Goal: Task Accomplishment & Management: Use online tool/utility

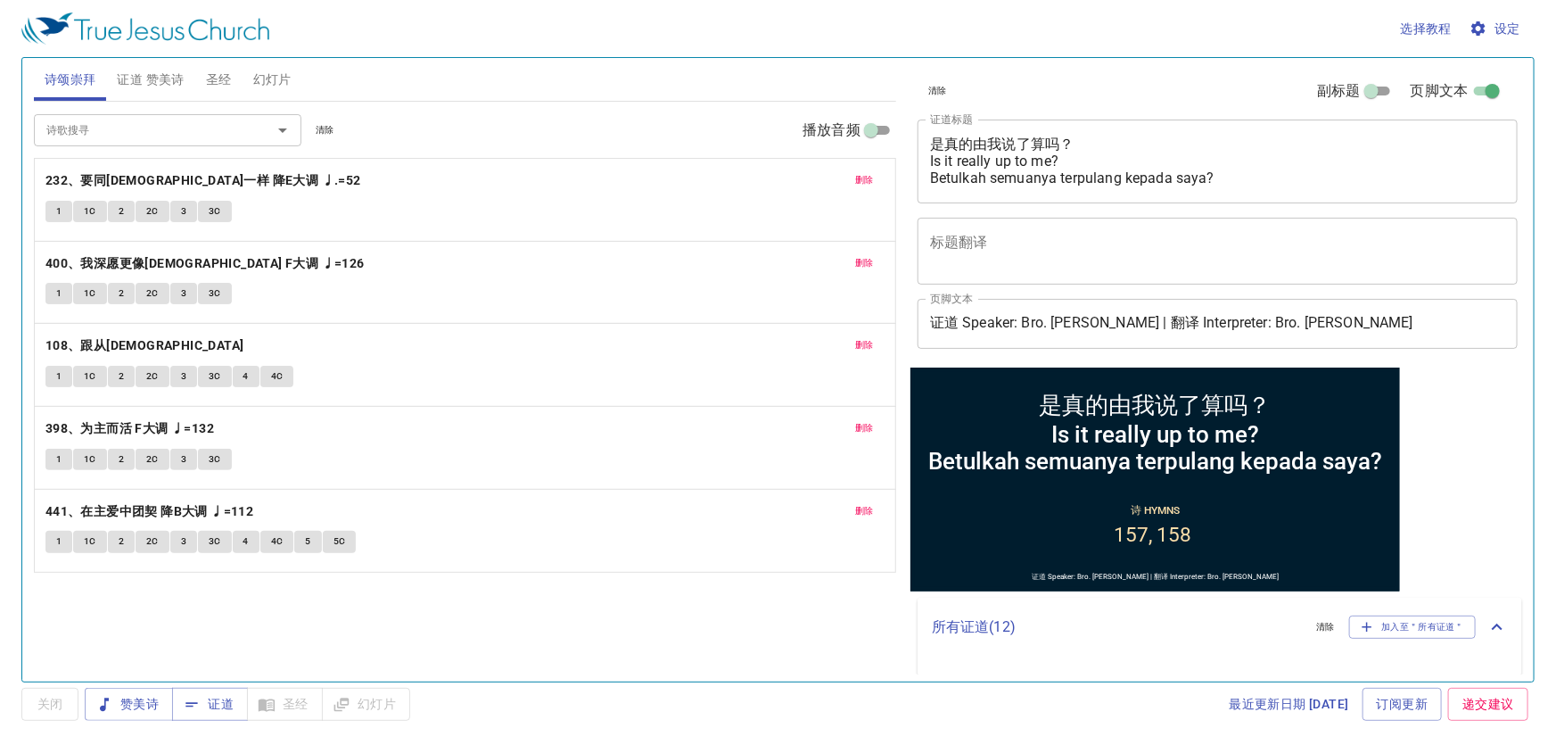
click at [860, 180] on span "删除" at bounding box center [864, 180] width 19 height 16
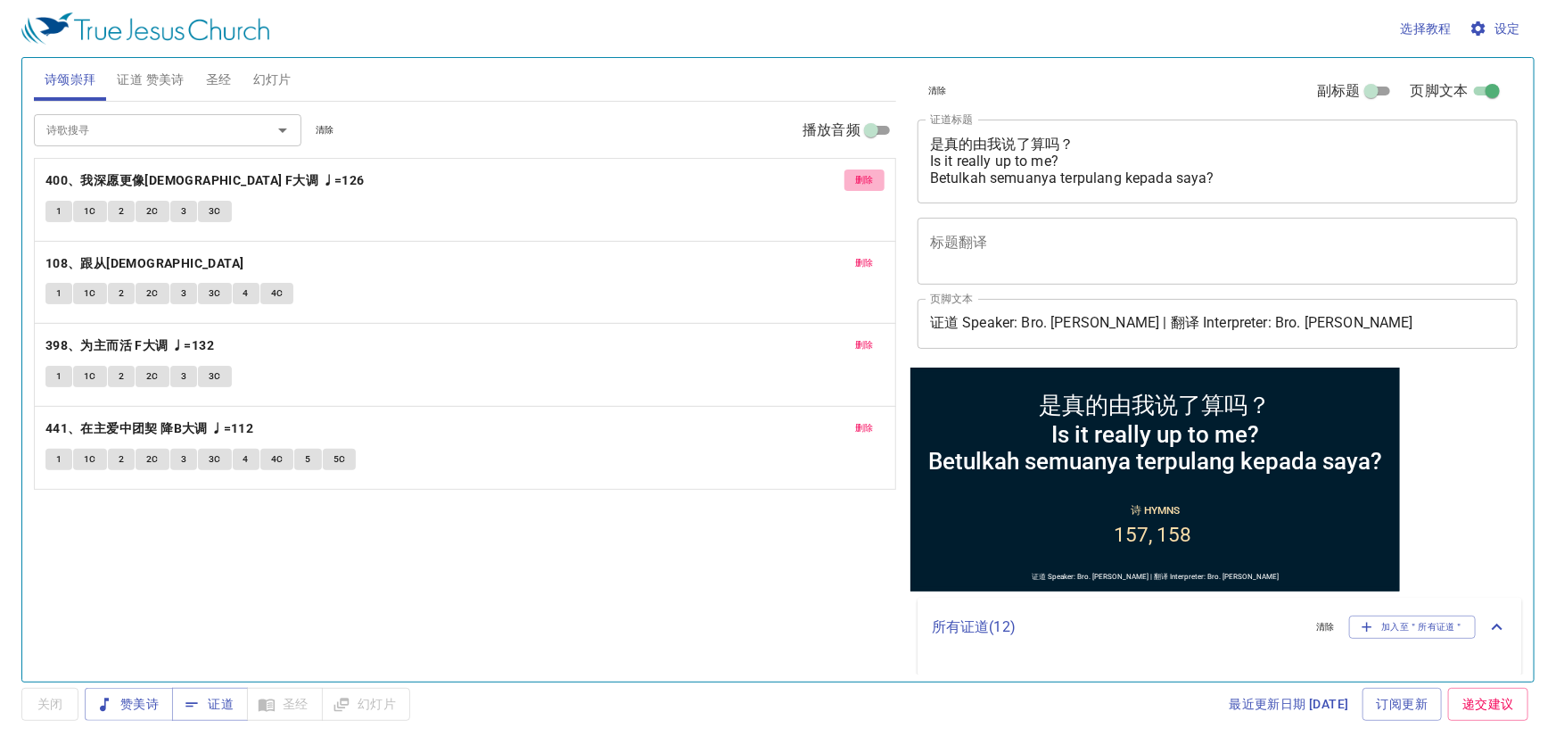
click at [860, 180] on span "删除" at bounding box center [864, 180] width 19 height 16
click at [860, 255] on span "删除" at bounding box center [864, 263] width 19 height 16
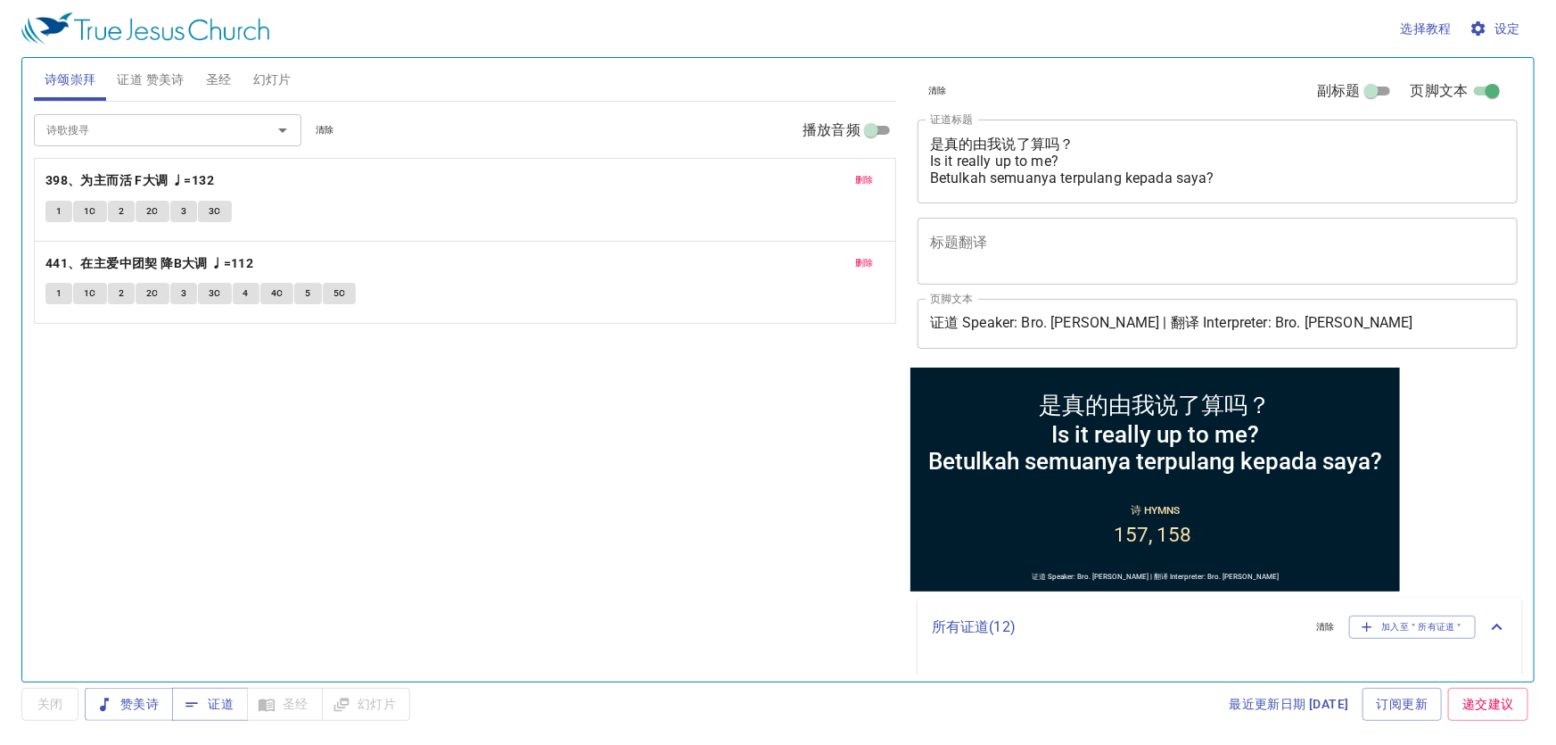
click at [860, 180] on span "删除" at bounding box center [864, 180] width 19 height 16
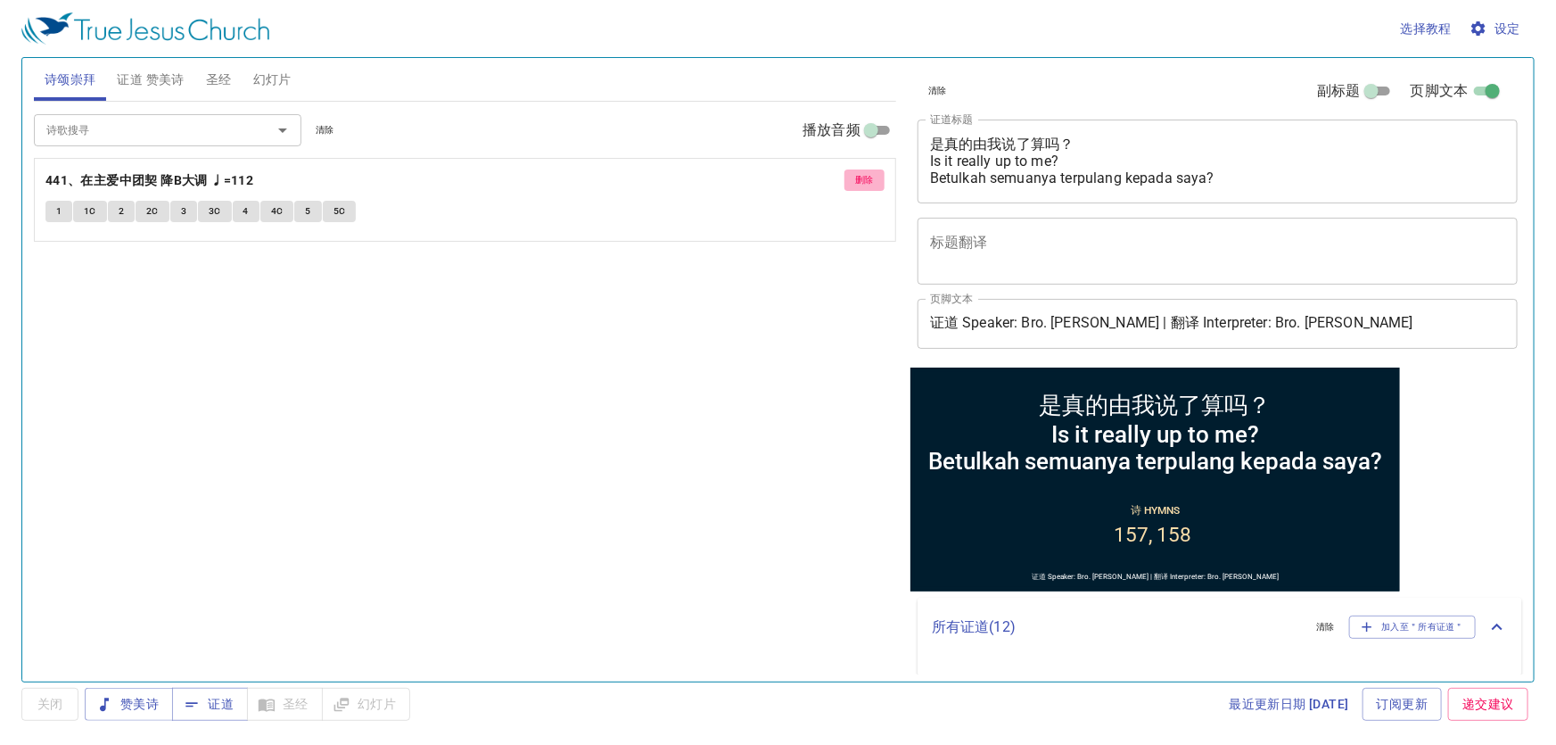
click at [860, 180] on span "删除" at bounding box center [864, 180] width 19 height 16
click at [131, 80] on span "证道 赞美诗" at bounding box center [150, 80] width 67 height 22
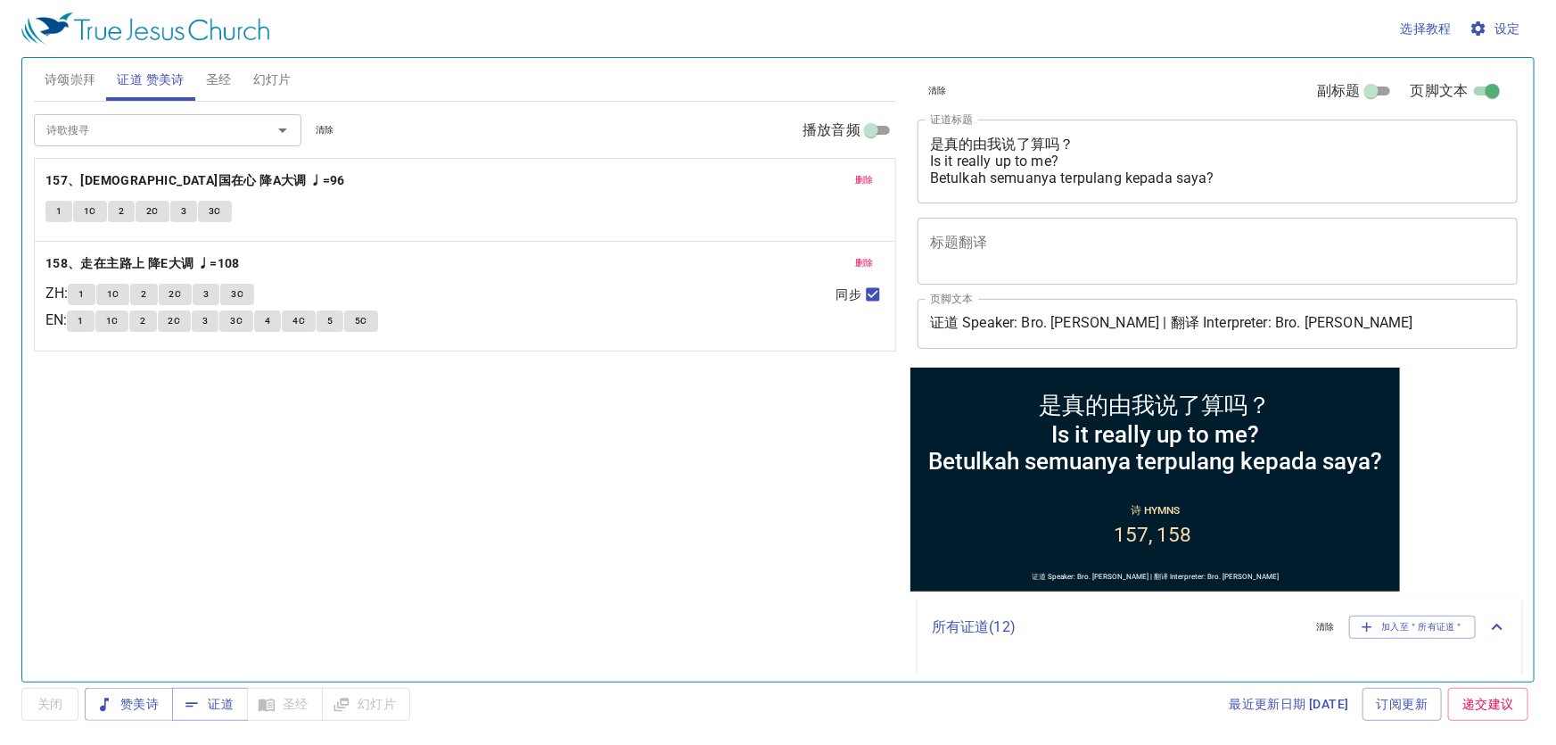
click at [867, 184] on span "删除" at bounding box center [864, 180] width 19 height 16
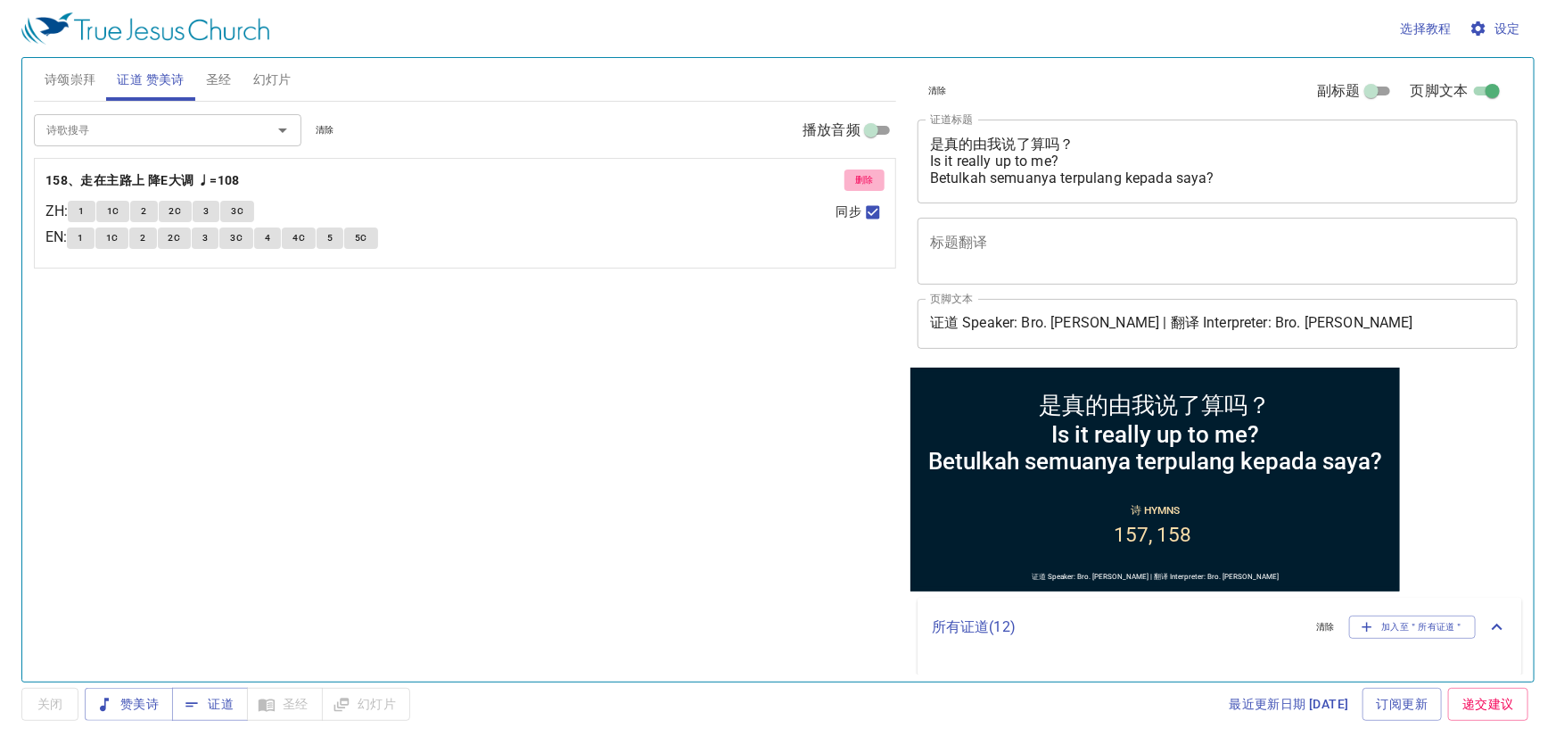
click at [867, 184] on span "删除" at bounding box center [864, 180] width 19 height 16
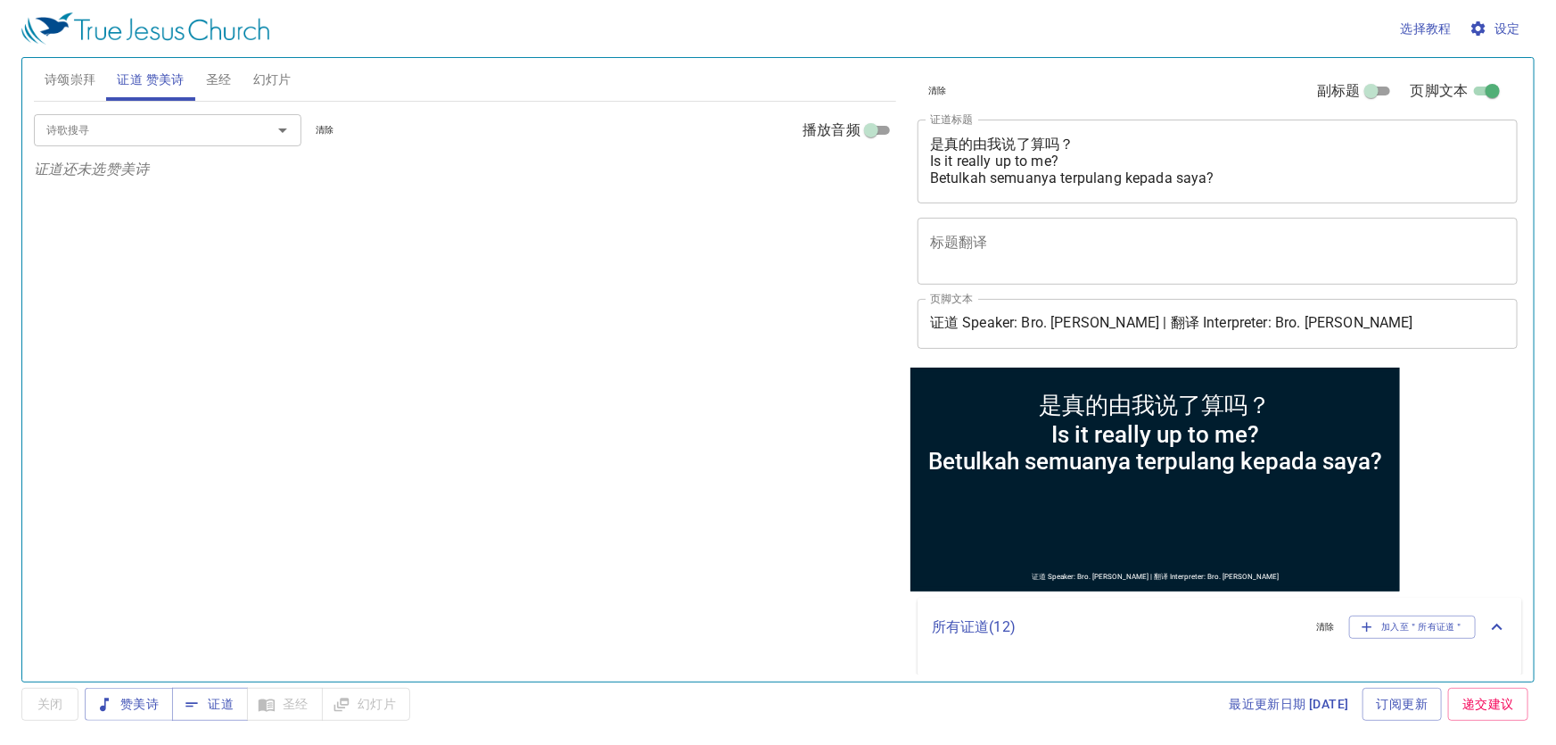
click at [78, 80] on span "诗颂崇拜" at bounding box center [71, 80] width 52 height 22
click at [116, 132] on input "诗歌搜寻" at bounding box center [141, 129] width 204 height 21
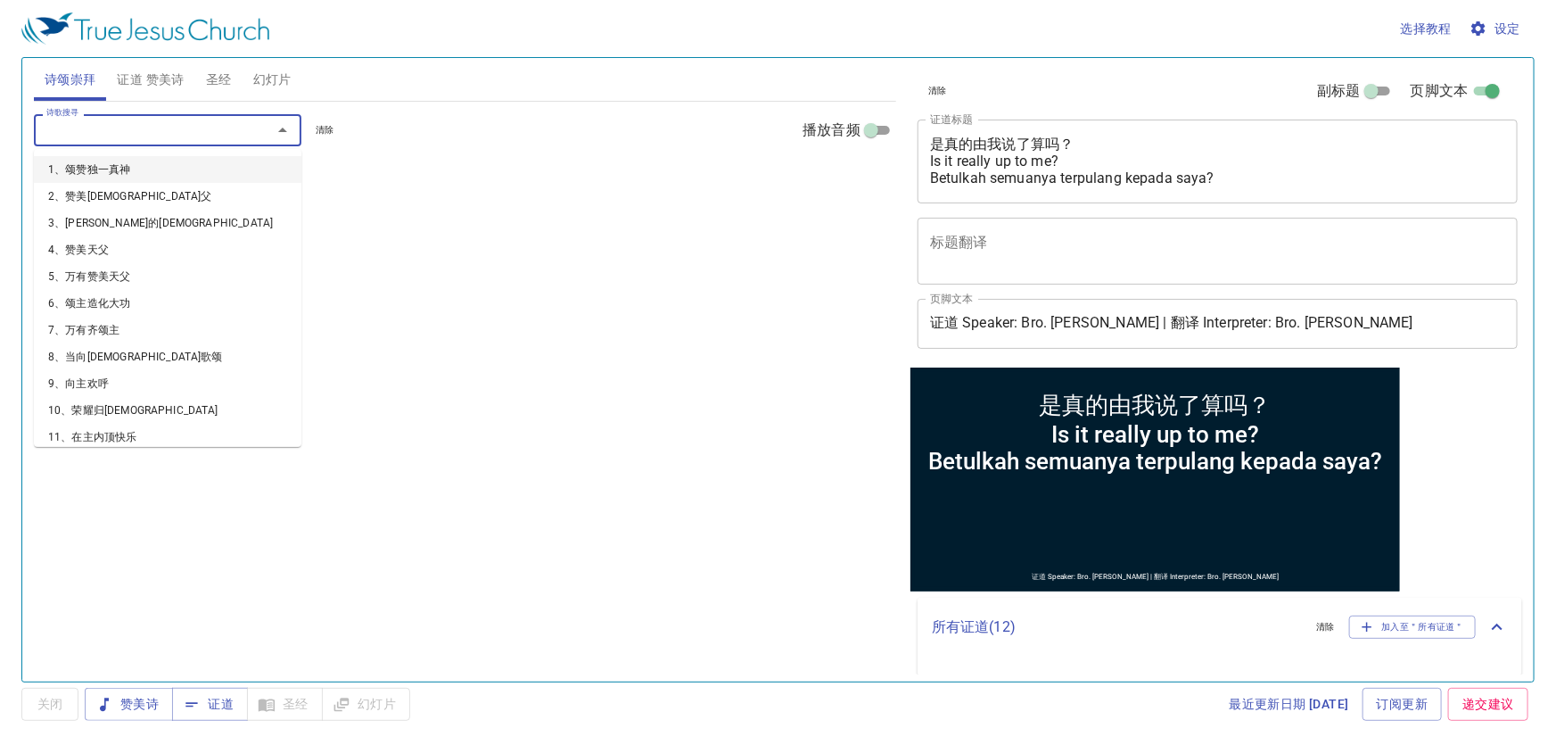
click at [494, 228] on div "诗歌搜寻 诗歌搜寻 清除 播放音频 诗颂崇拜还未选赞美诗" at bounding box center [465, 384] width 862 height 564
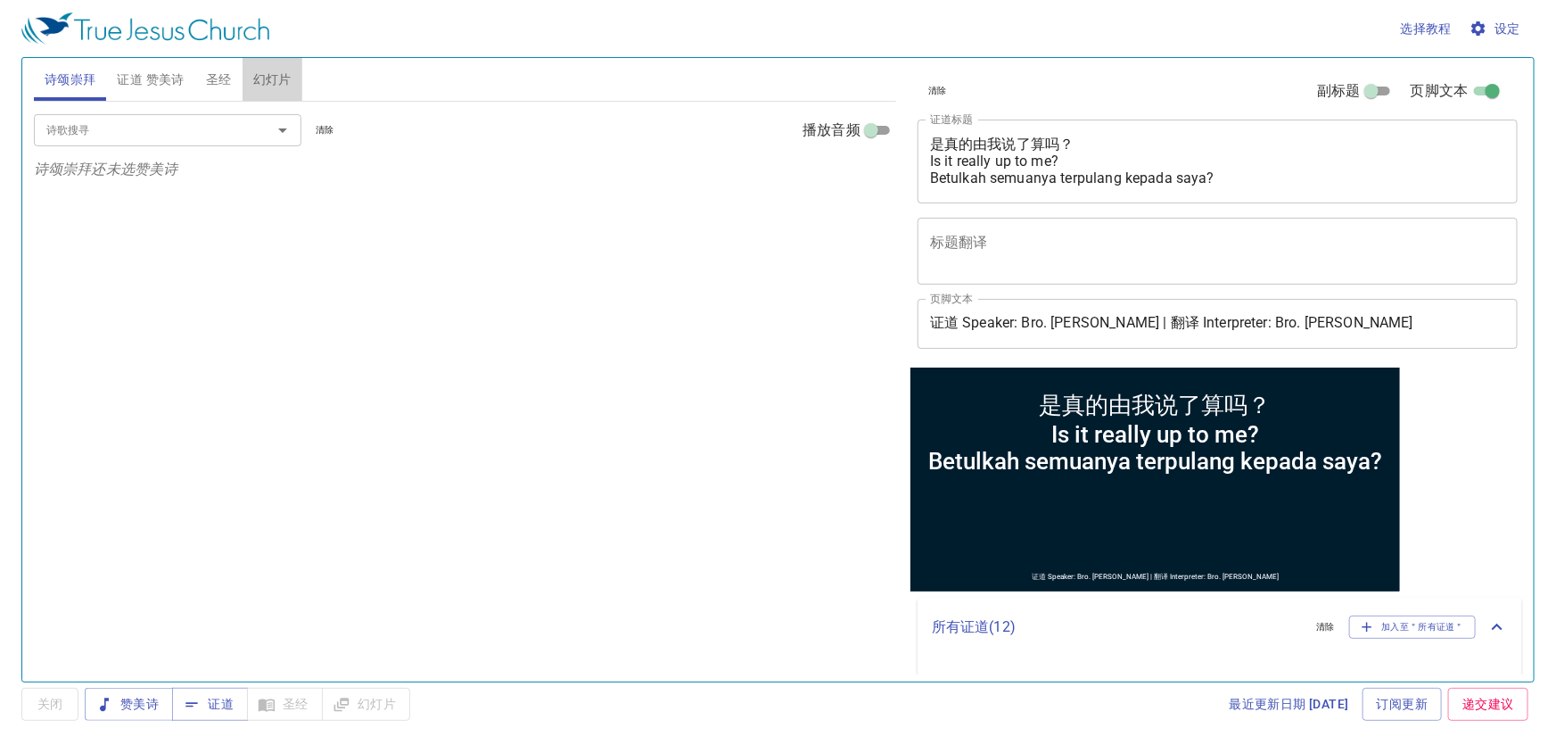
click at [269, 79] on span "幻灯片" at bounding box center [272, 80] width 38 height 22
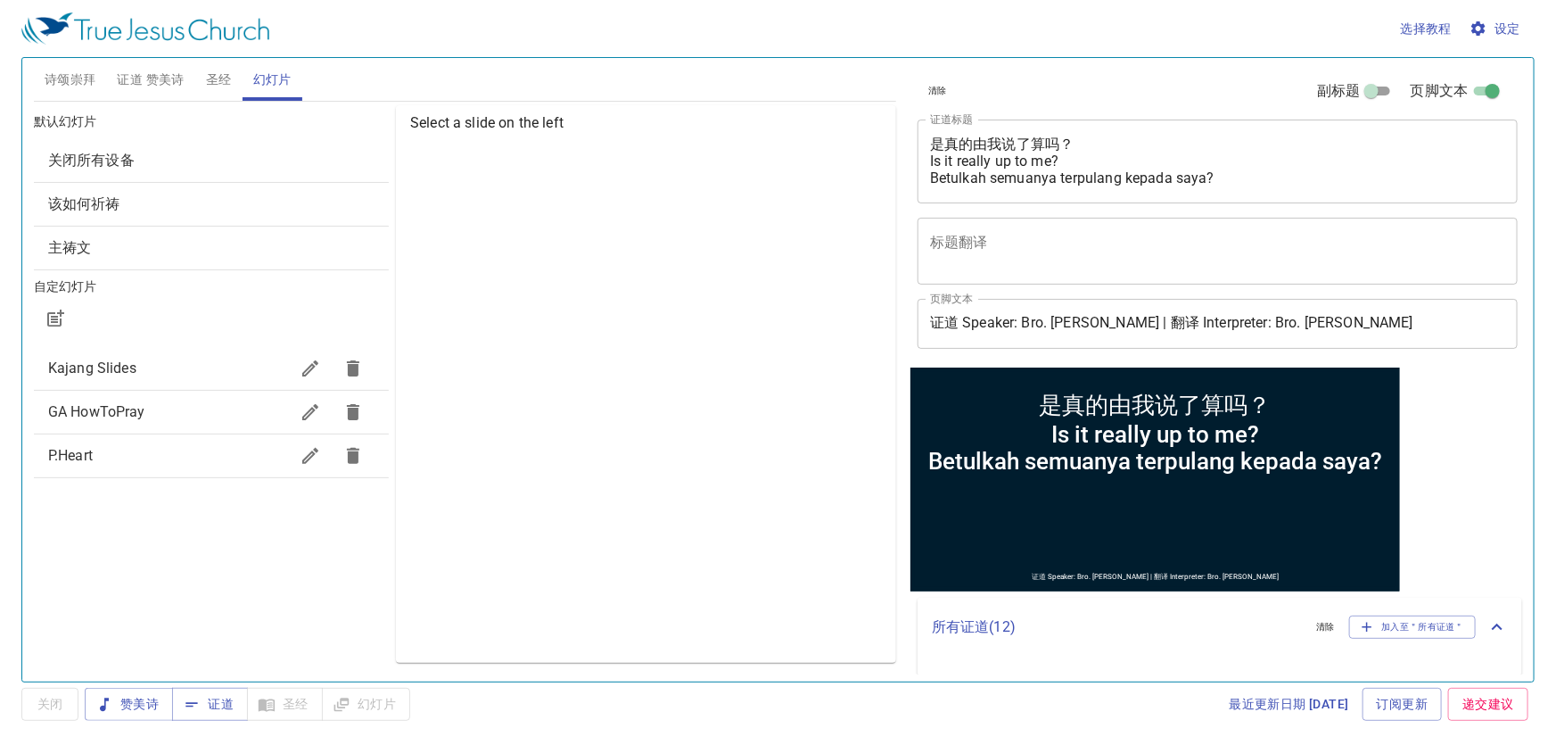
click at [145, 367] on span "Kajang Slides" at bounding box center [168, 368] width 241 height 21
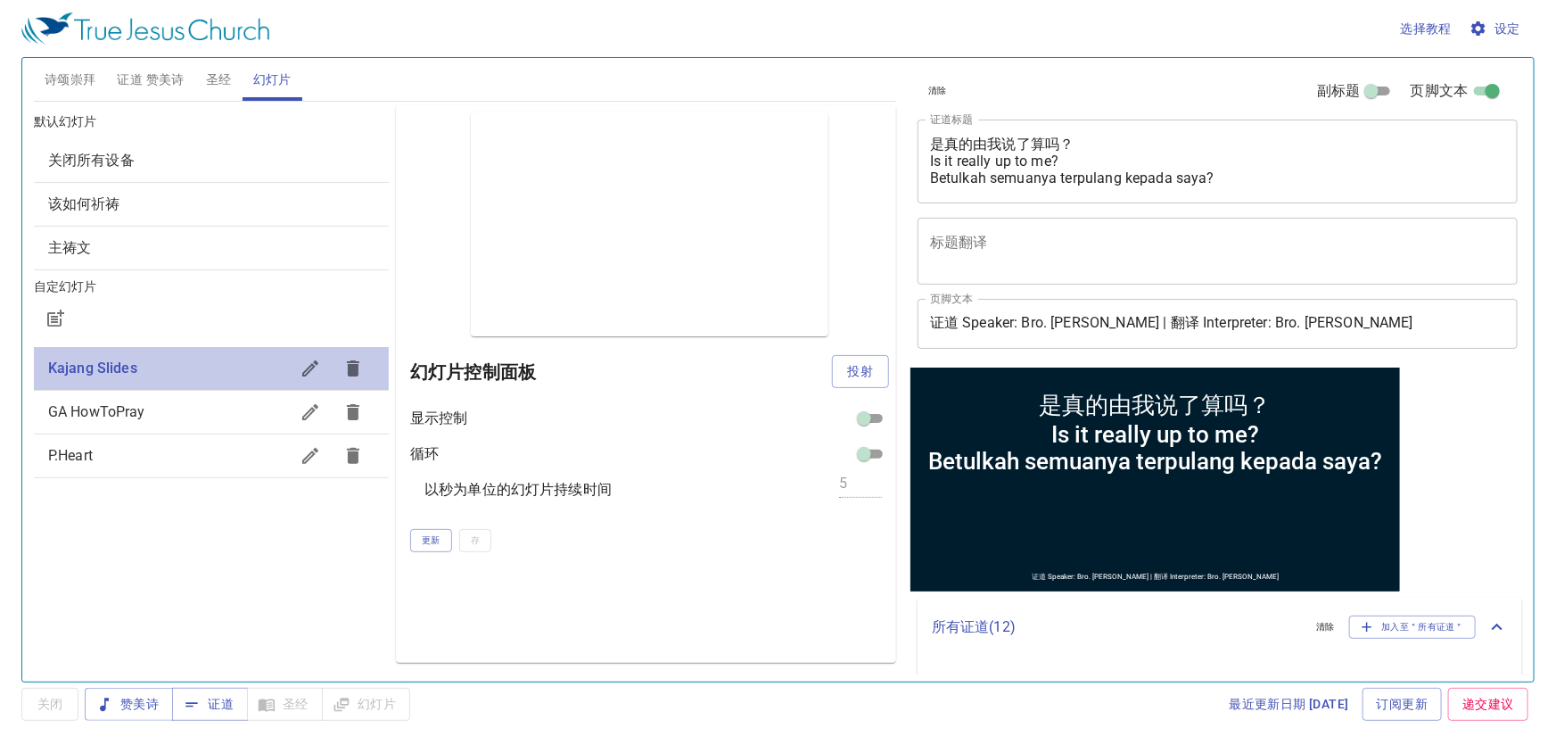
click at [145, 367] on span "Kajang Slides" at bounding box center [168, 368] width 241 height 21
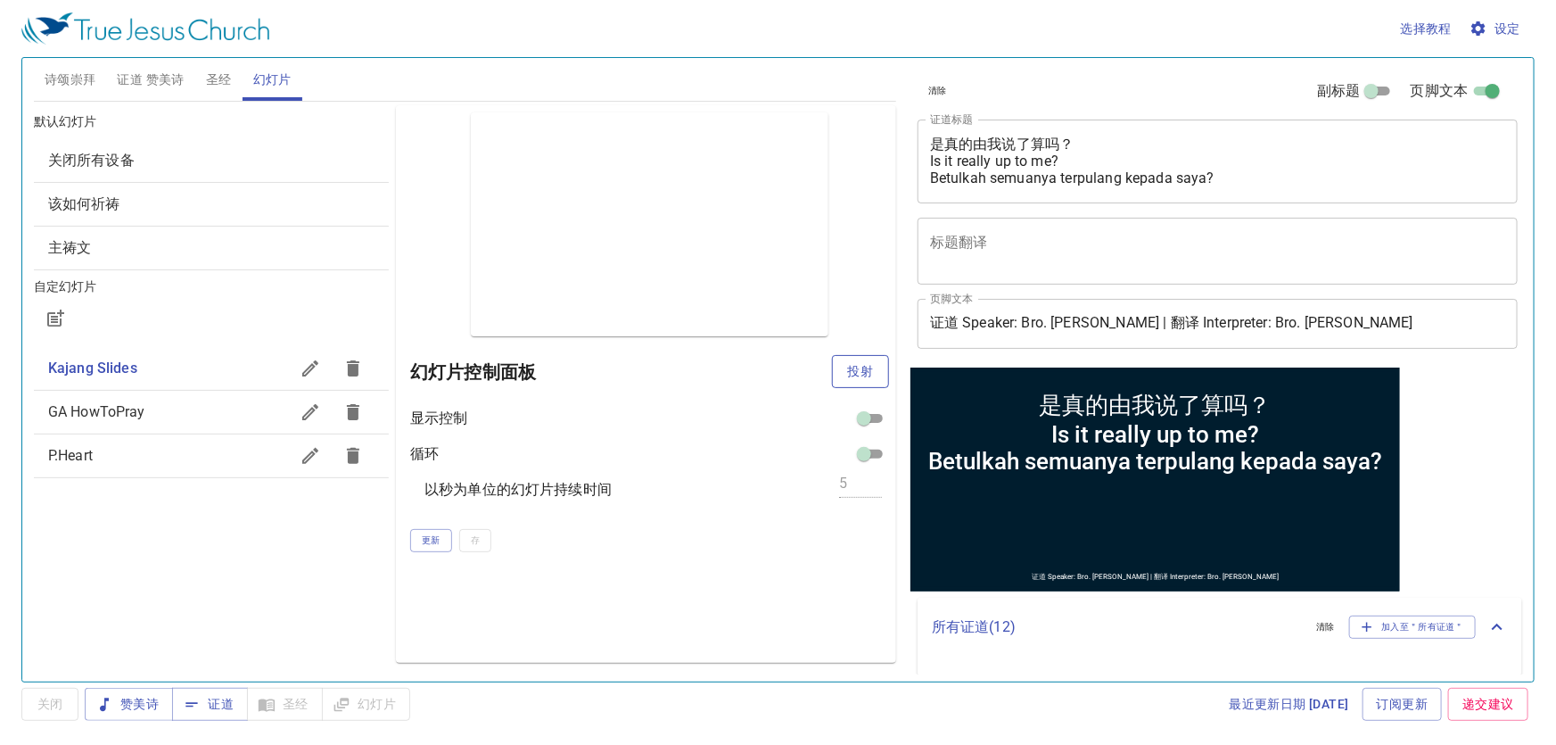
click at [862, 368] on span "投射" at bounding box center [860, 371] width 29 height 22
click at [64, 80] on span "诗颂崇拜" at bounding box center [71, 80] width 52 height 22
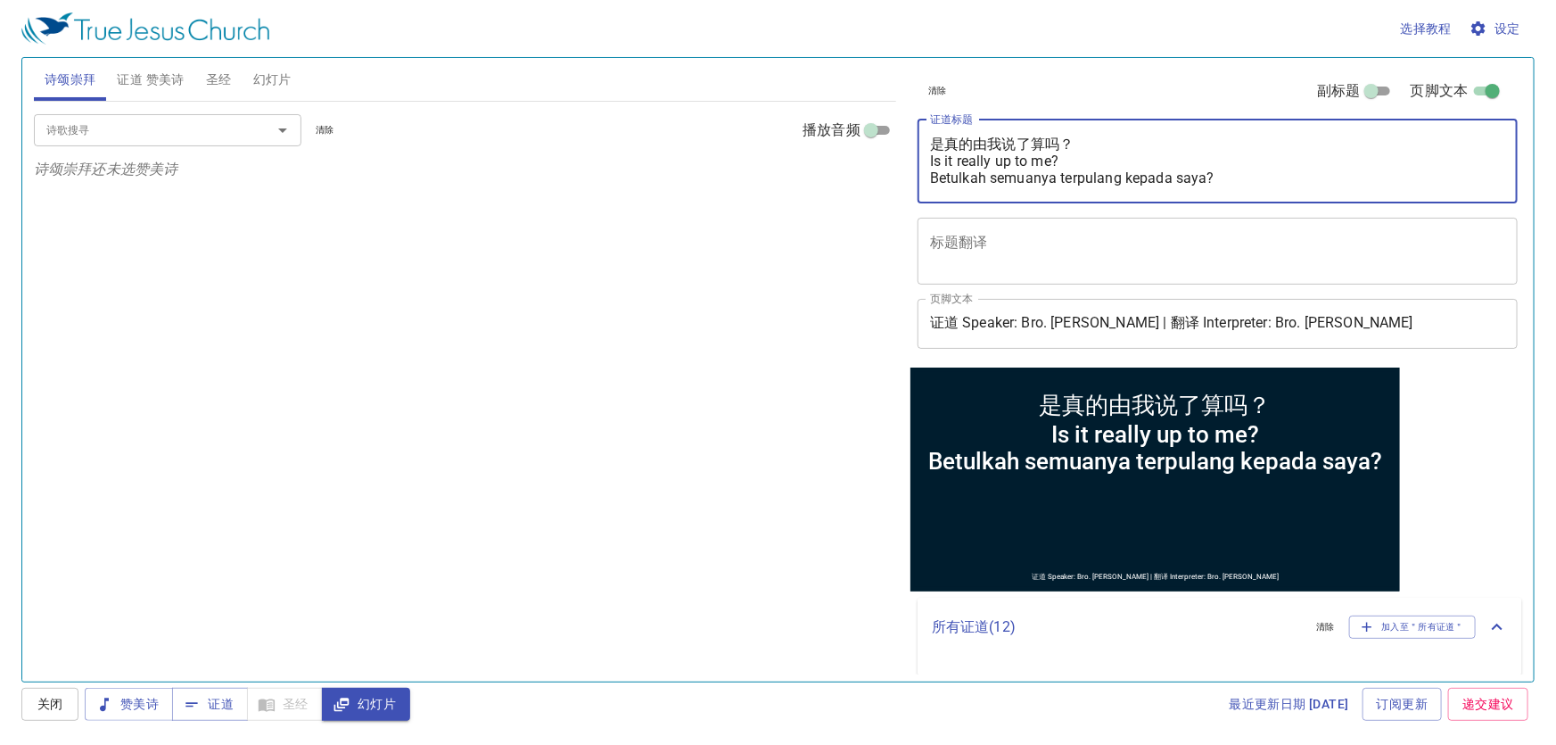
drag, startPoint x: 1228, startPoint y: 180, endPoint x: 922, endPoint y: 135, distance: 309.2
click at [922, 135] on div "是真的由我说了算吗？ Is it really up to me? Betulkah semuanya terpulang kepada saya? x 证道…" at bounding box center [1217, 161] width 600 height 84
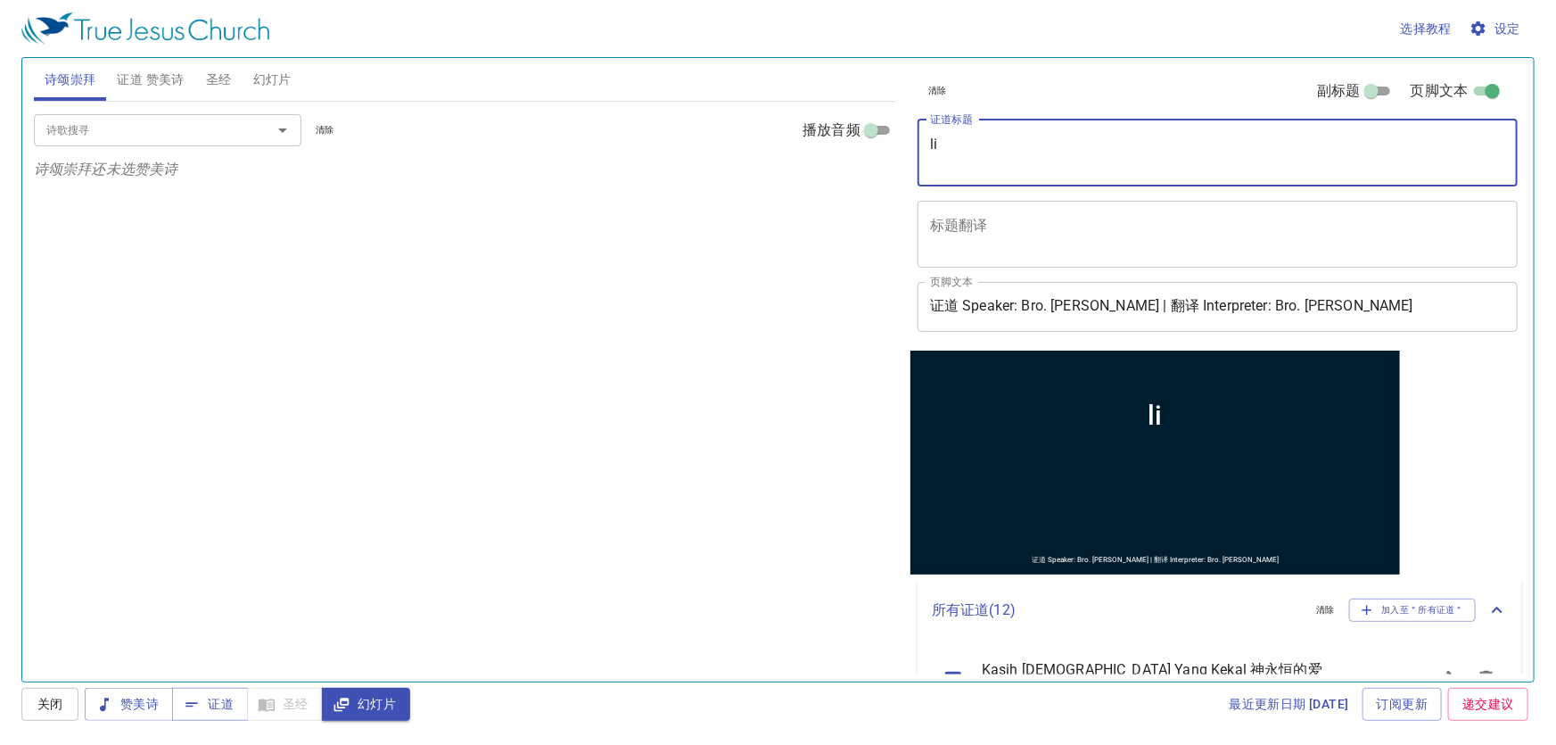
type textarea "l"
type textarea "两个收生婆"
click at [152, 130] on input "诗歌搜寻" at bounding box center [141, 129] width 204 height 21
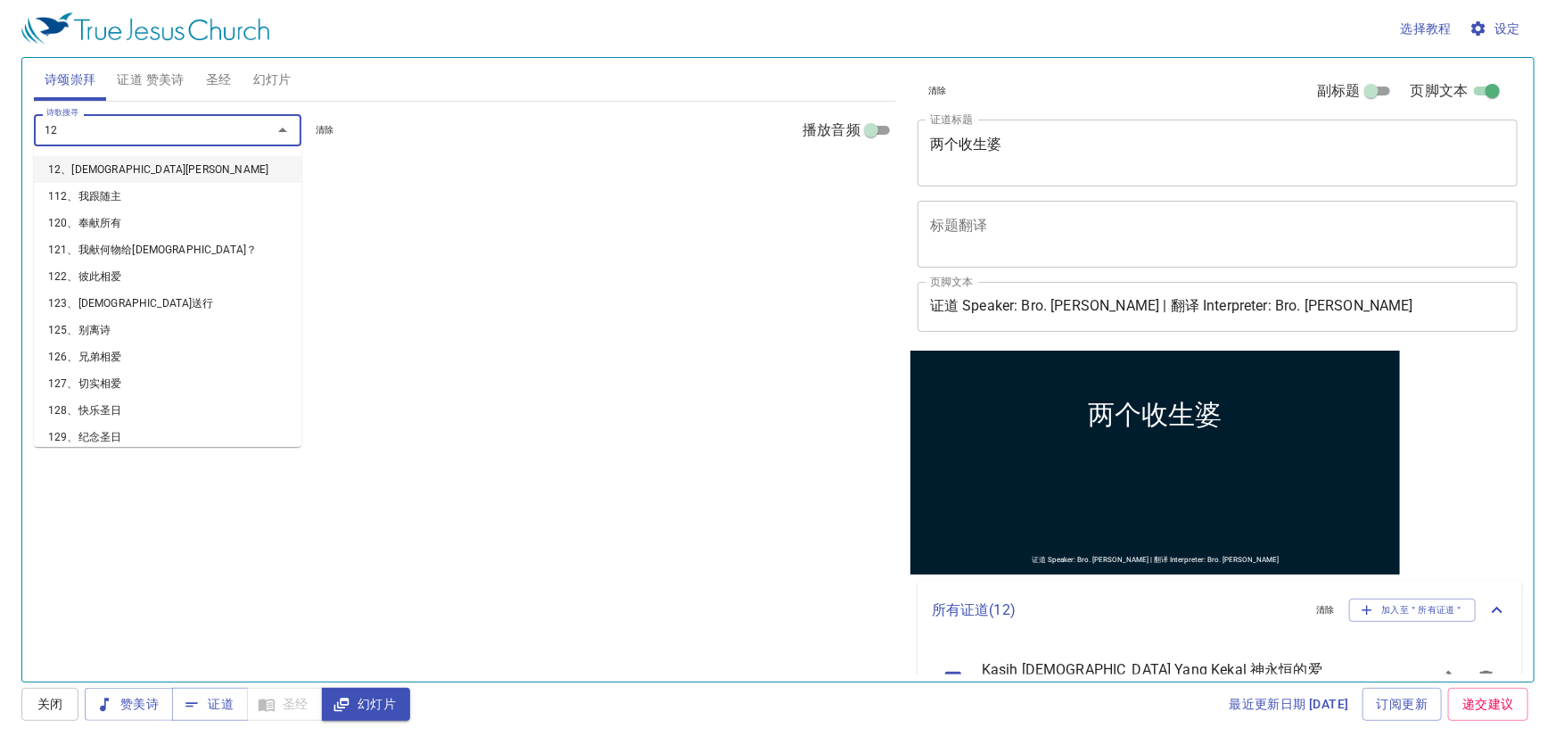
type input "129"
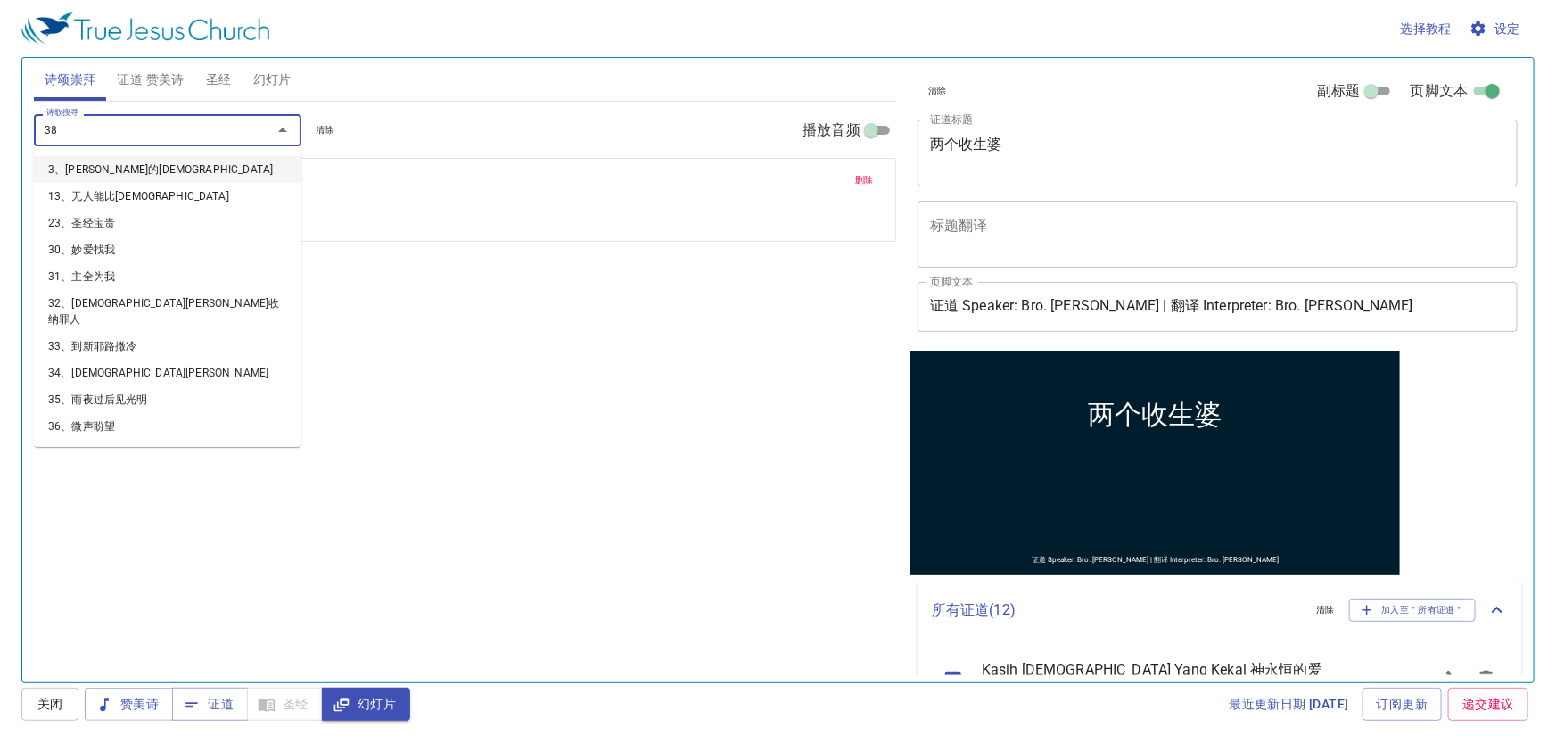
type input "388"
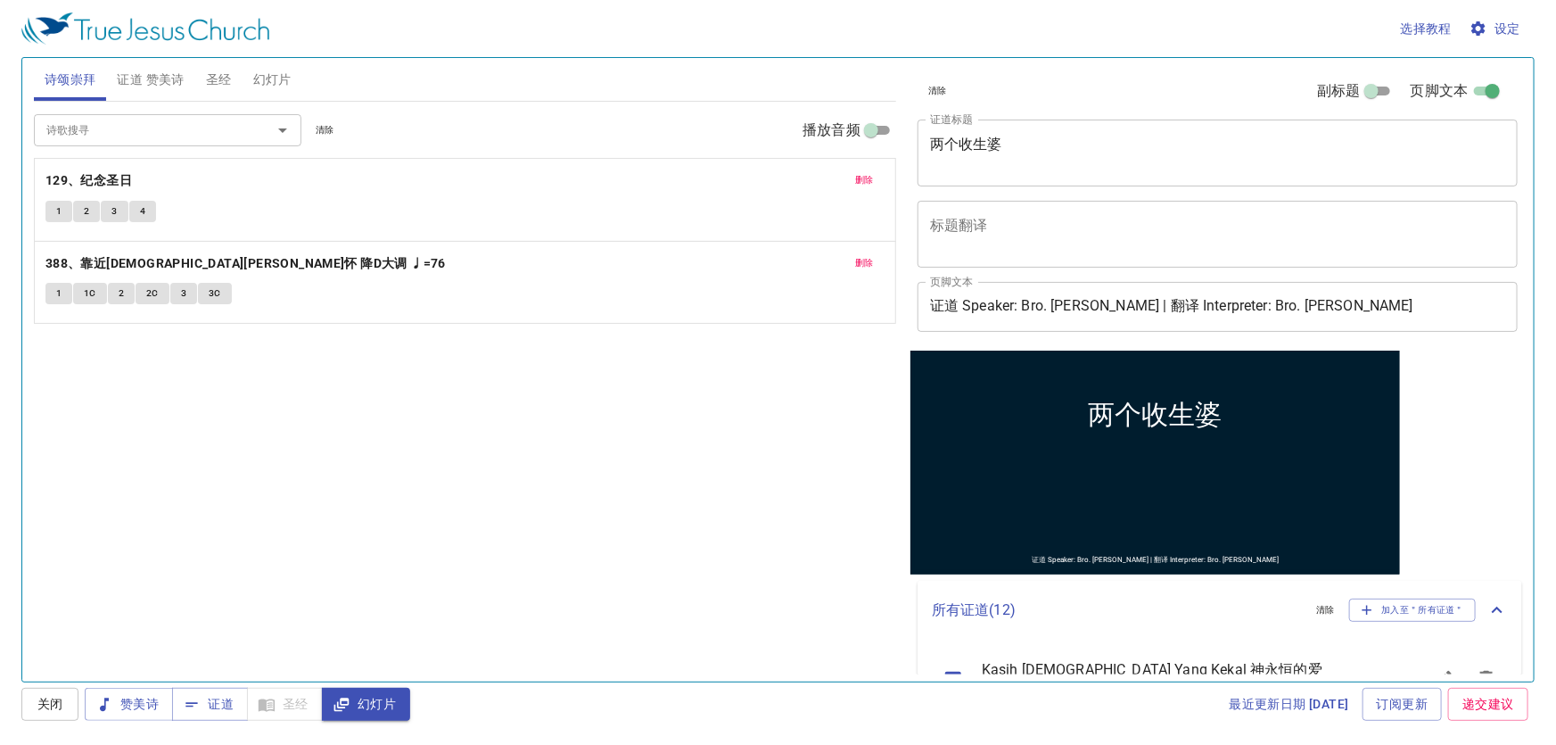
click at [167, 51] on div "选择教程 设定" at bounding box center [774, 28] width 1506 height 57
click at [156, 72] on span "证道 赞美诗" at bounding box center [150, 80] width 67 height 22
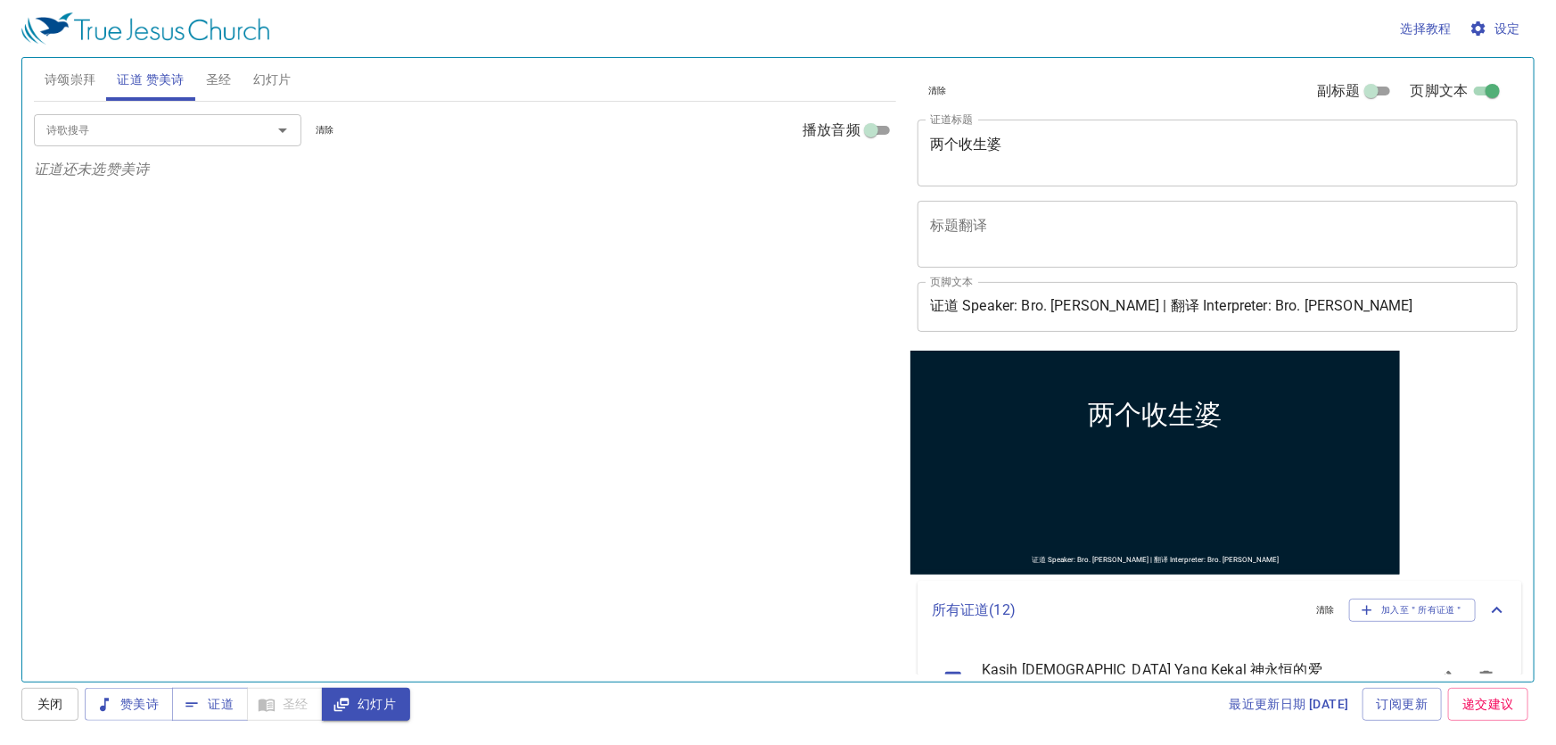
click at [168, 129] on input "诗歌搜寻" at bounding box center [141, 129] width 204 height 21
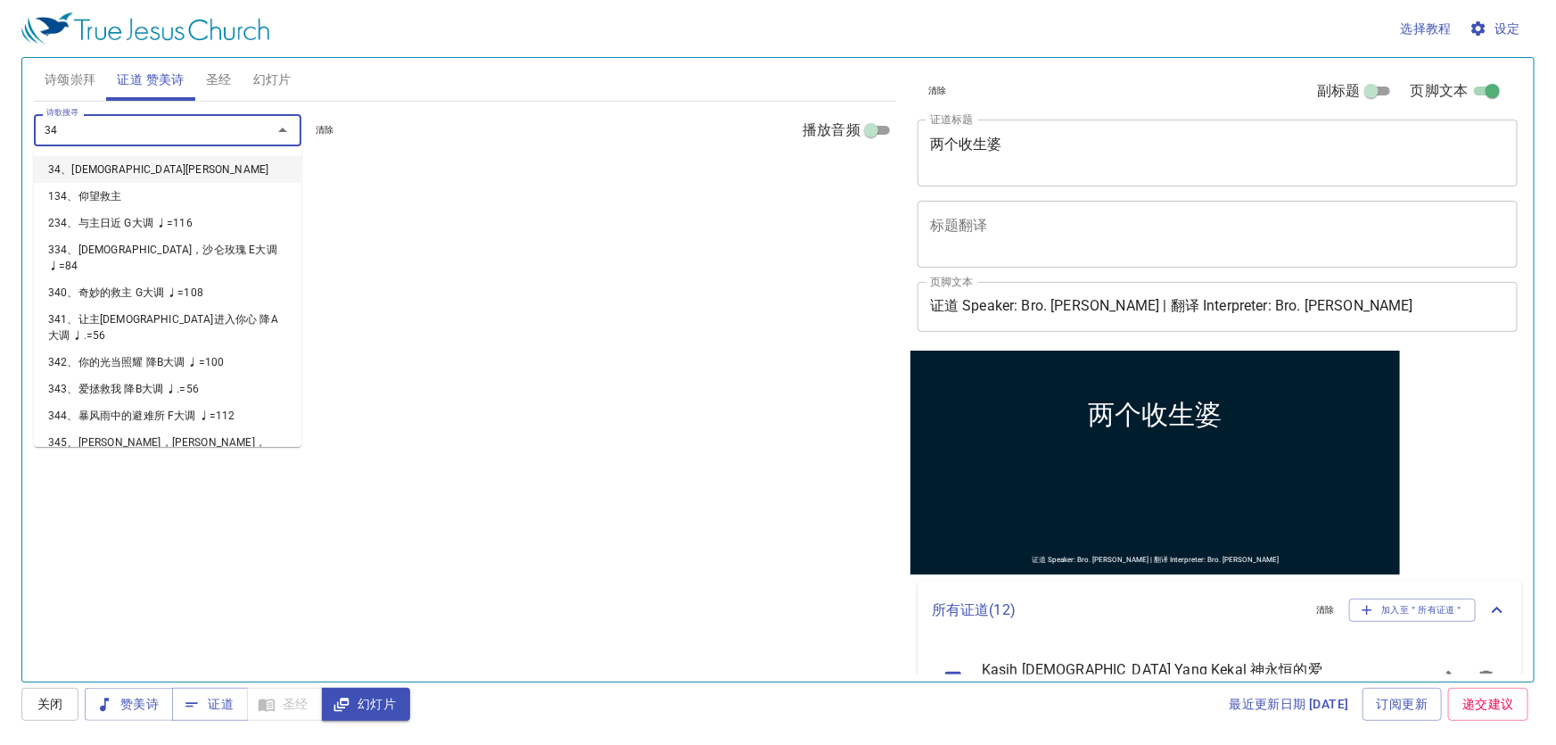
type input "341"
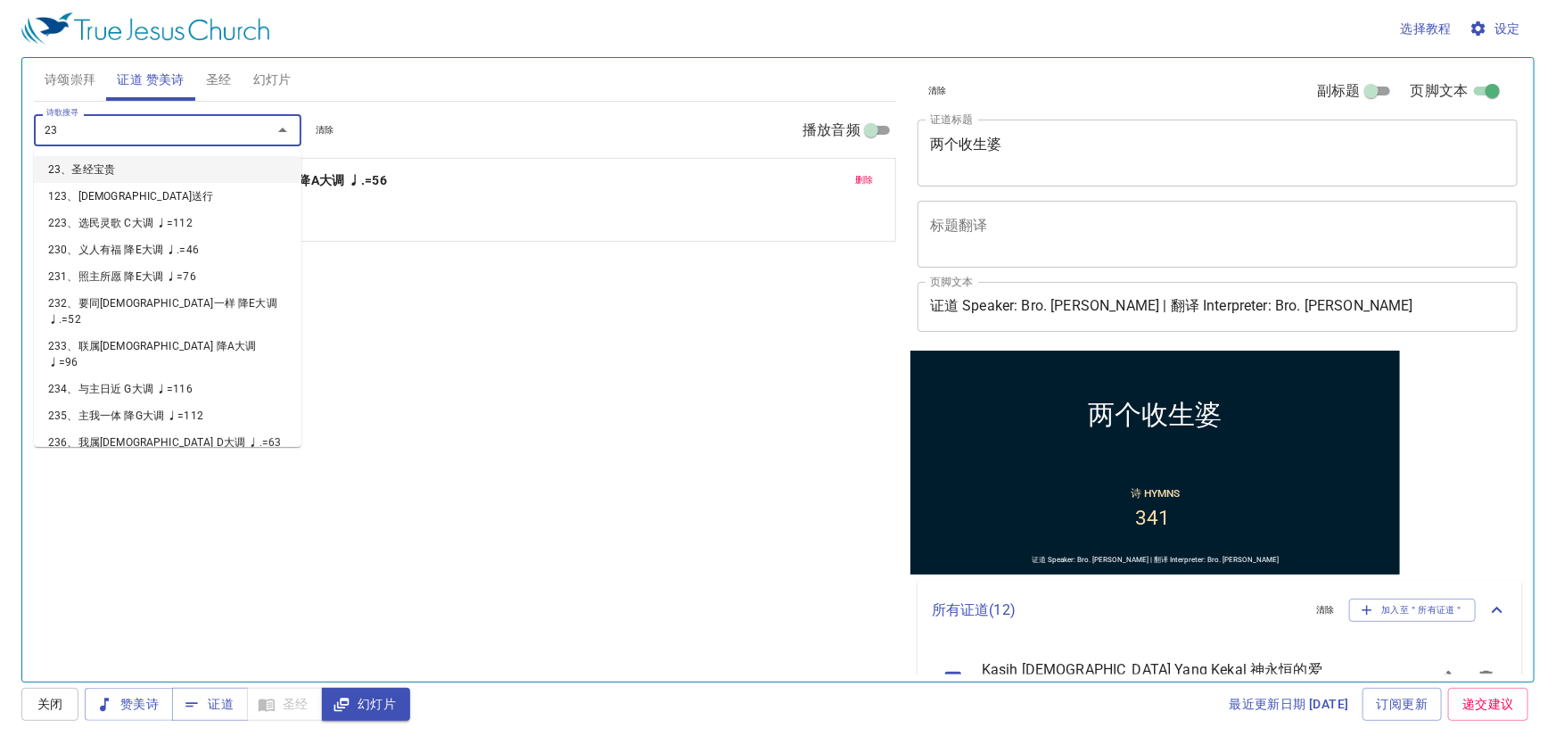
type input "237"
type input "406"
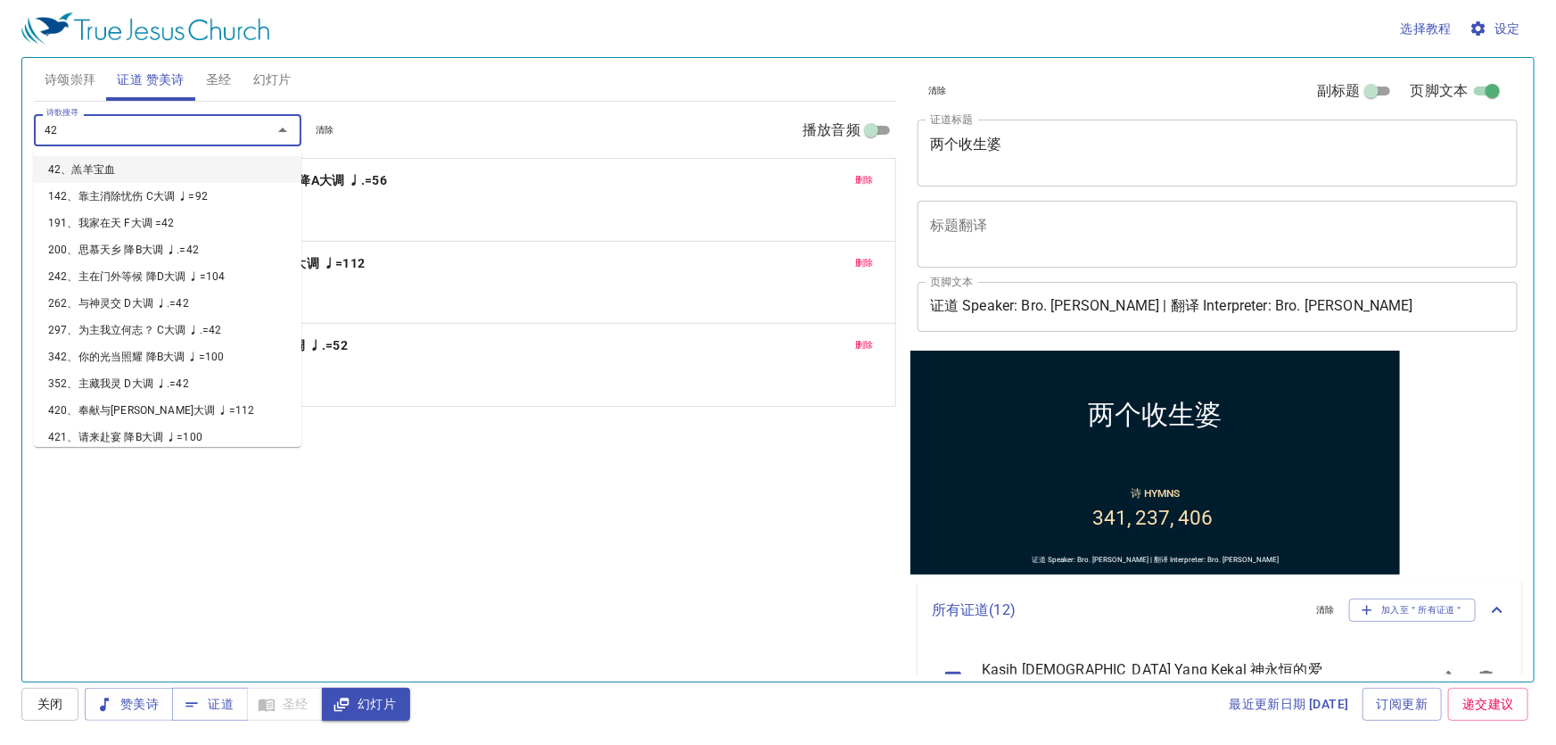
type input "427"
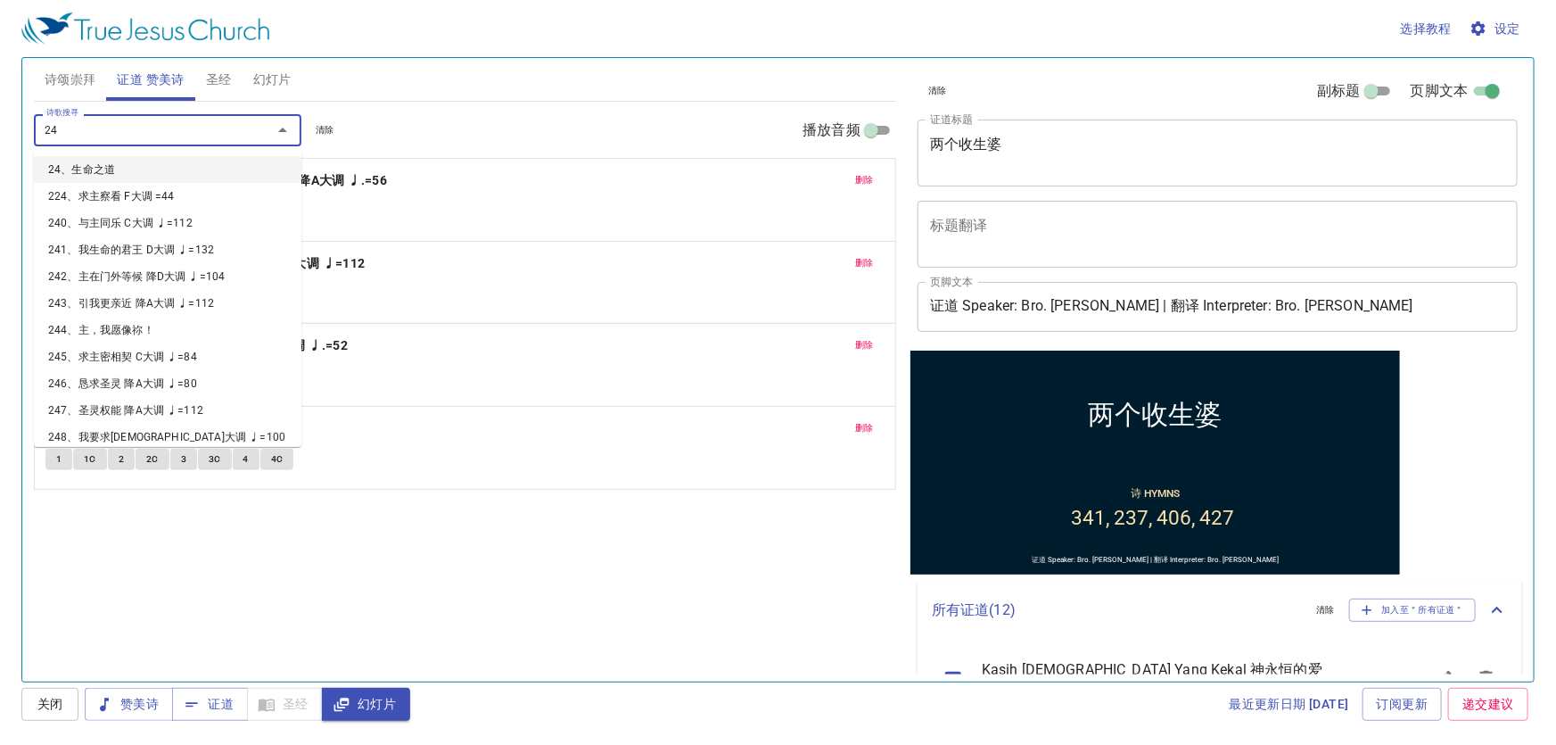
type input "243"
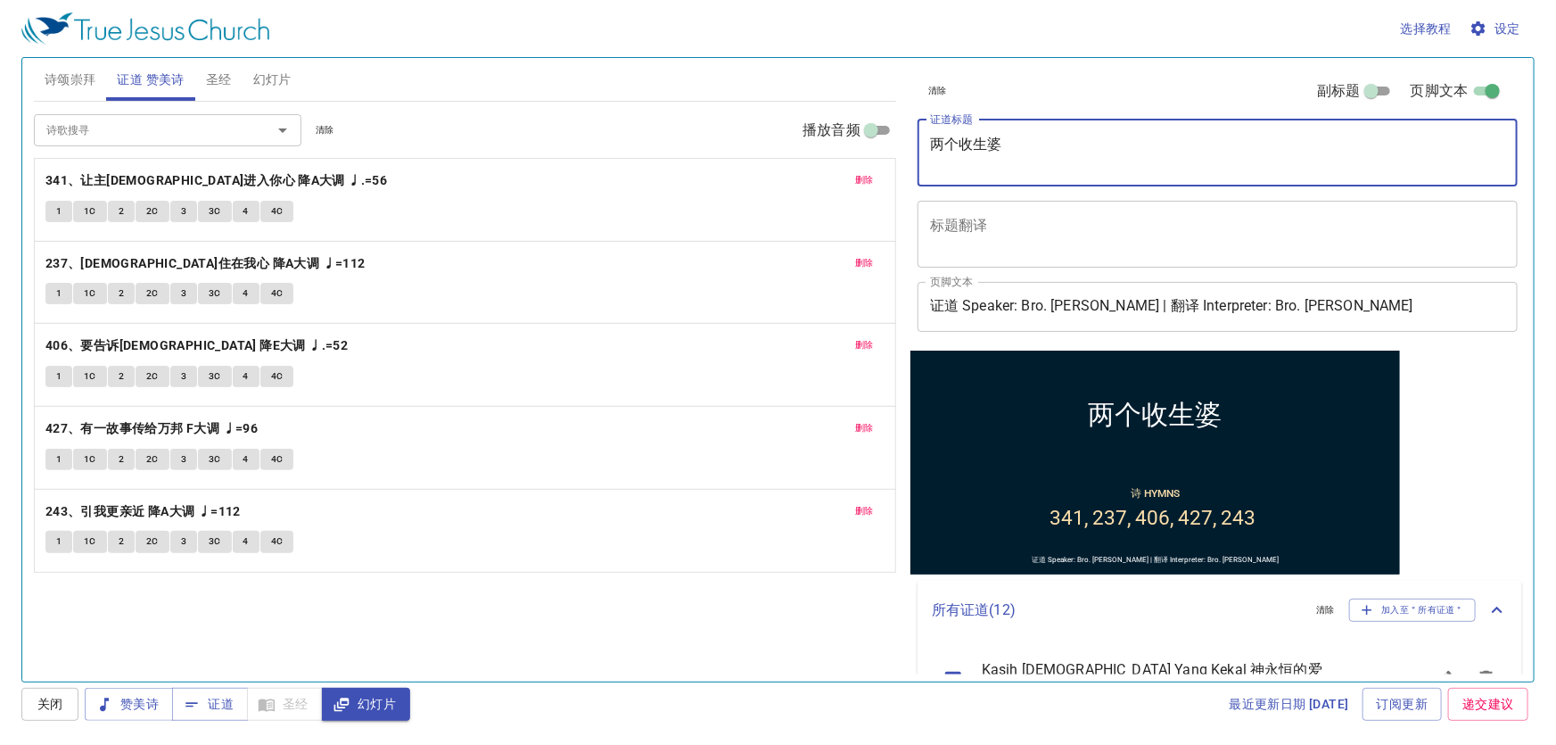
drag, startPoint x: 1006, startPoint y: 150, endPoint x: 924, endPoint y: 129, distance: 84.6
click at [924, 129] on div "两个收生婆 x 证道标题" at bounding box center [1217, 152] width 600 height 67
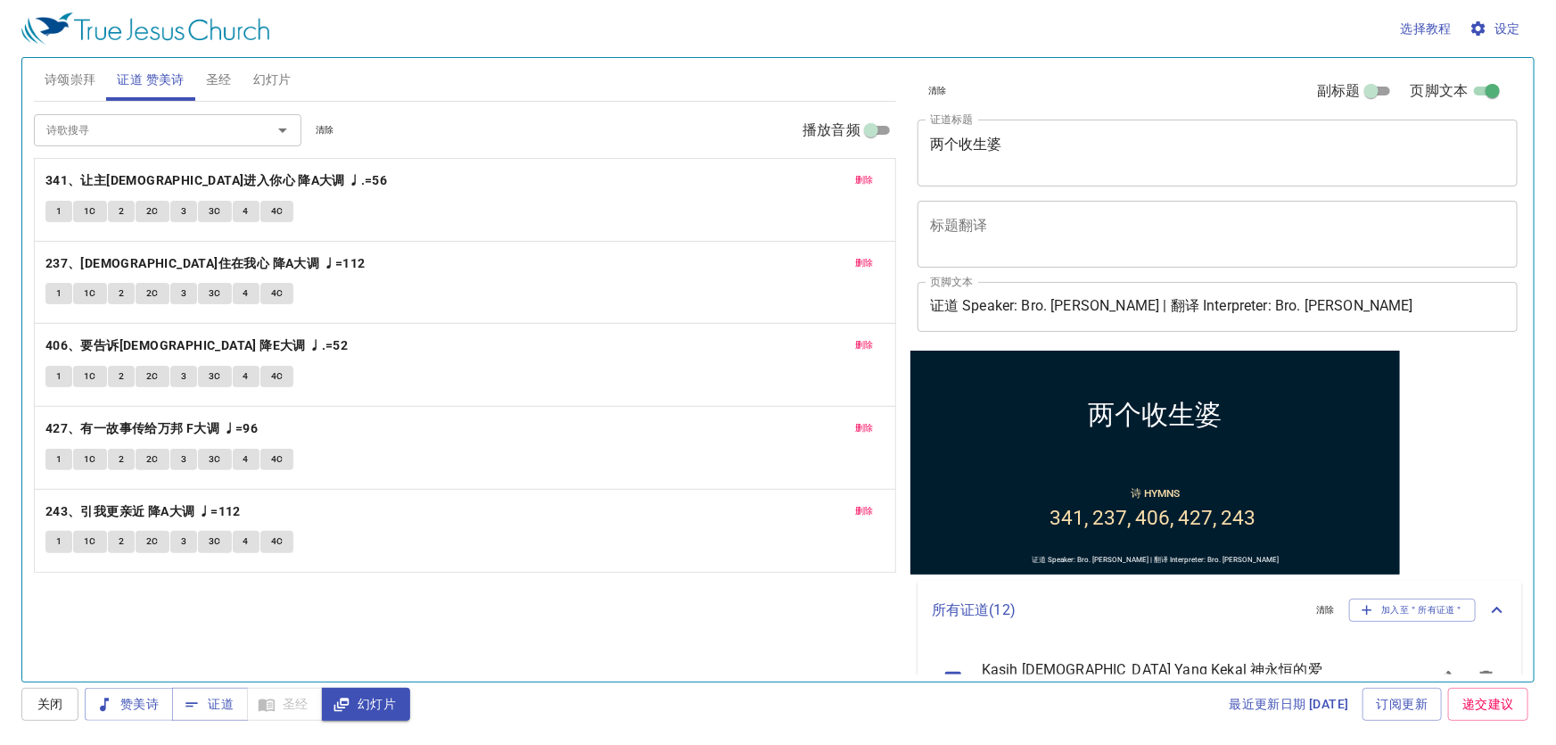
click at [988, 178] on div "两个收生婆 x 证道标题" at bounding box center [1217, 152] width 600 height 67
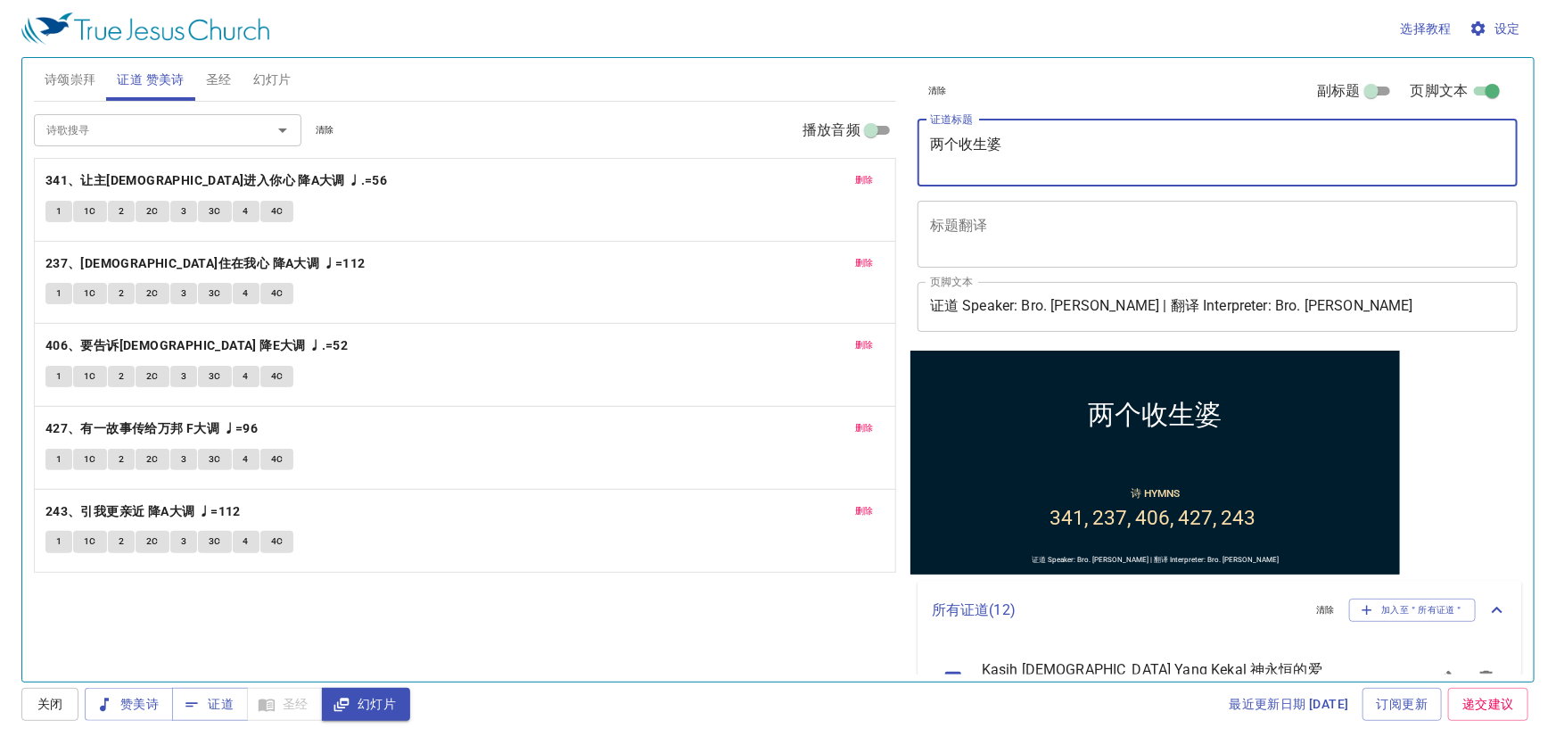
click at [997, 162] on textarea "两个收生婆" at bounding box center [1217, 153] width 575 height 34
click at [1001, 146] on textarea "两个收生婆" at bounding box center [1217, 153] width 575 height 34
paste textarea "Two midwives"
click at [970, 149] on textarea "两个收生婆 Two midwives" at bounding box center [1217, 153] width 575 height 34
click at [973, 160] on textarea "两个收生婆 Two midwives" at bounding box center [1217, 153] width 575 height 34
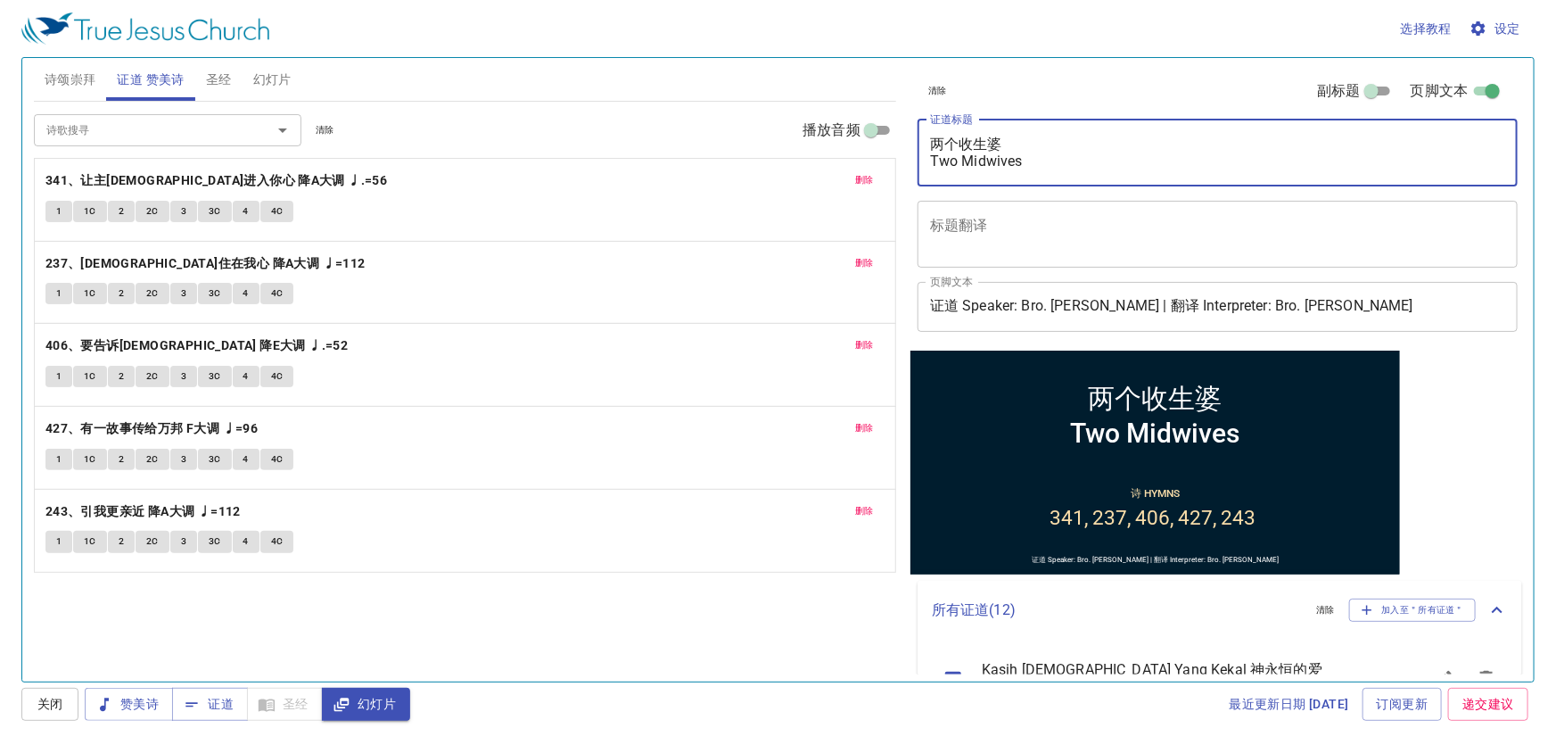
drag, startPoint x: 1008, startPoint y: 146, endPoint x: 935, endPoint y: 143, distance: 73.2
click at [935, 143] on textarea "两个收生婆 Two Midwives" at bounding box center [1217, 153] width 575 height 34
click at [1021, 160] on textarea "两个收生婆 Two Midwives" at bounding box center [1217, 153] width 575 height 34
paste textarea "Dua orang bidan"
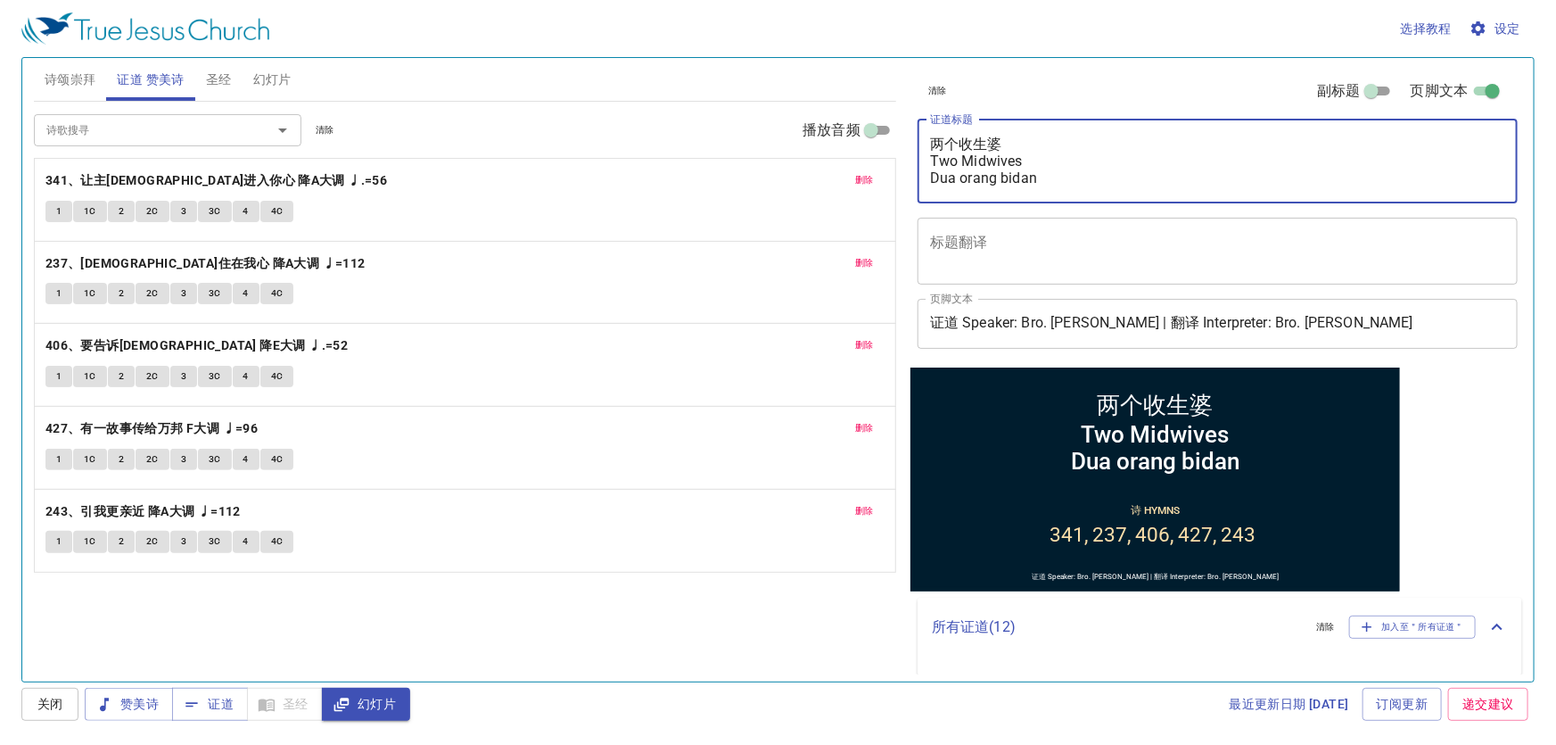
click at [972, 192] on div "两个收生婆 Two Midwives Dua orang bidan x 证道标题" at bounding box center [1217, 161] width 600 height 84
click at [957, 162] on textarea "两个收生婆 Two Midwives Dua orang bidan" at bounding box center [1217, 161] width 575 height 51
click at [967, 177] on textarea "两个收生婆 Two Midwives Dua orang bidan" at bounding box center [1217, 161] width 575 height 51
click at [1008, 178] on textarea "两个收生婆 Two Midwives Dua Orang bidan" at bounding box center [1217, 161] width 575 height 51
type textarea "两个收生婆 Two Midwives Dua Orang Bidan"
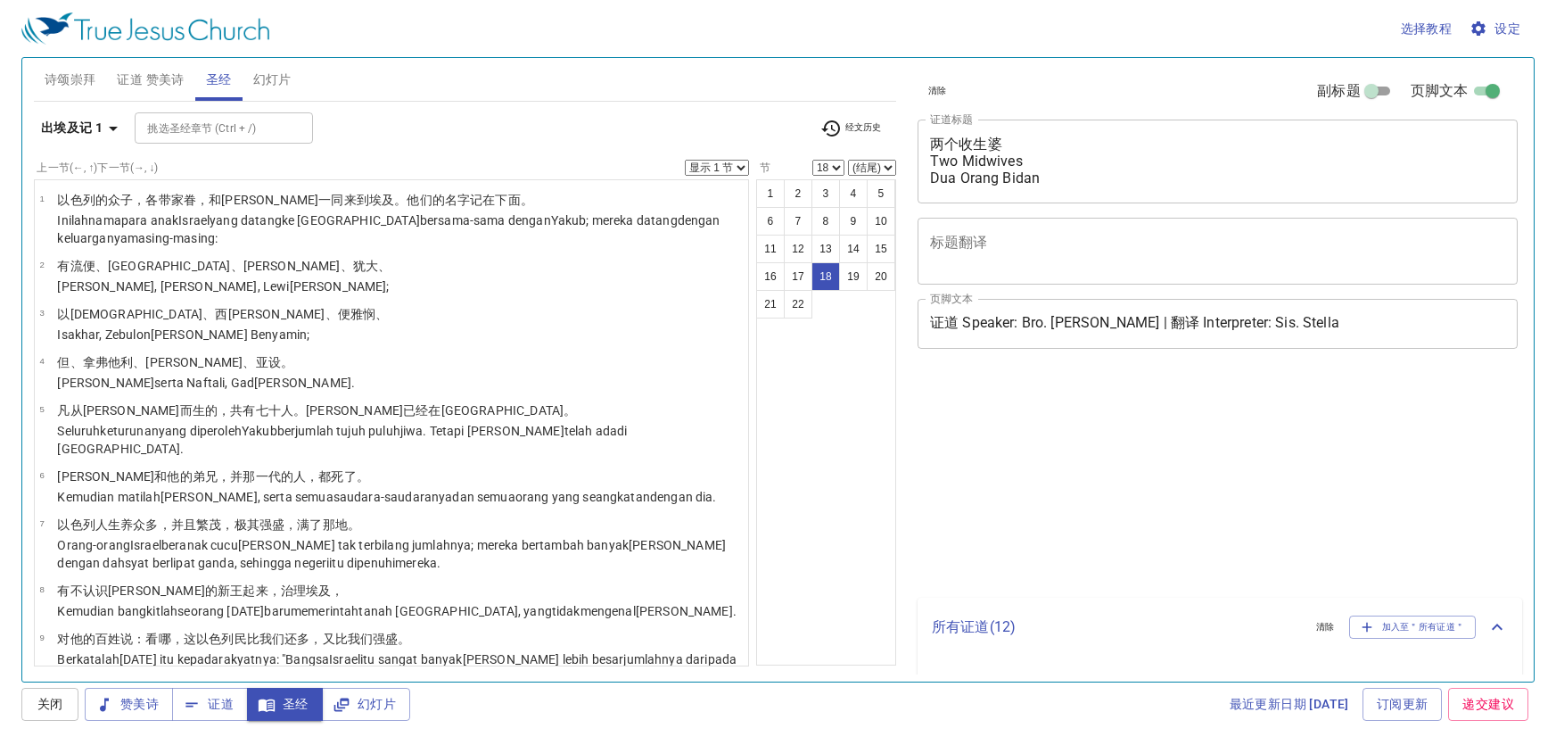
select select "18"
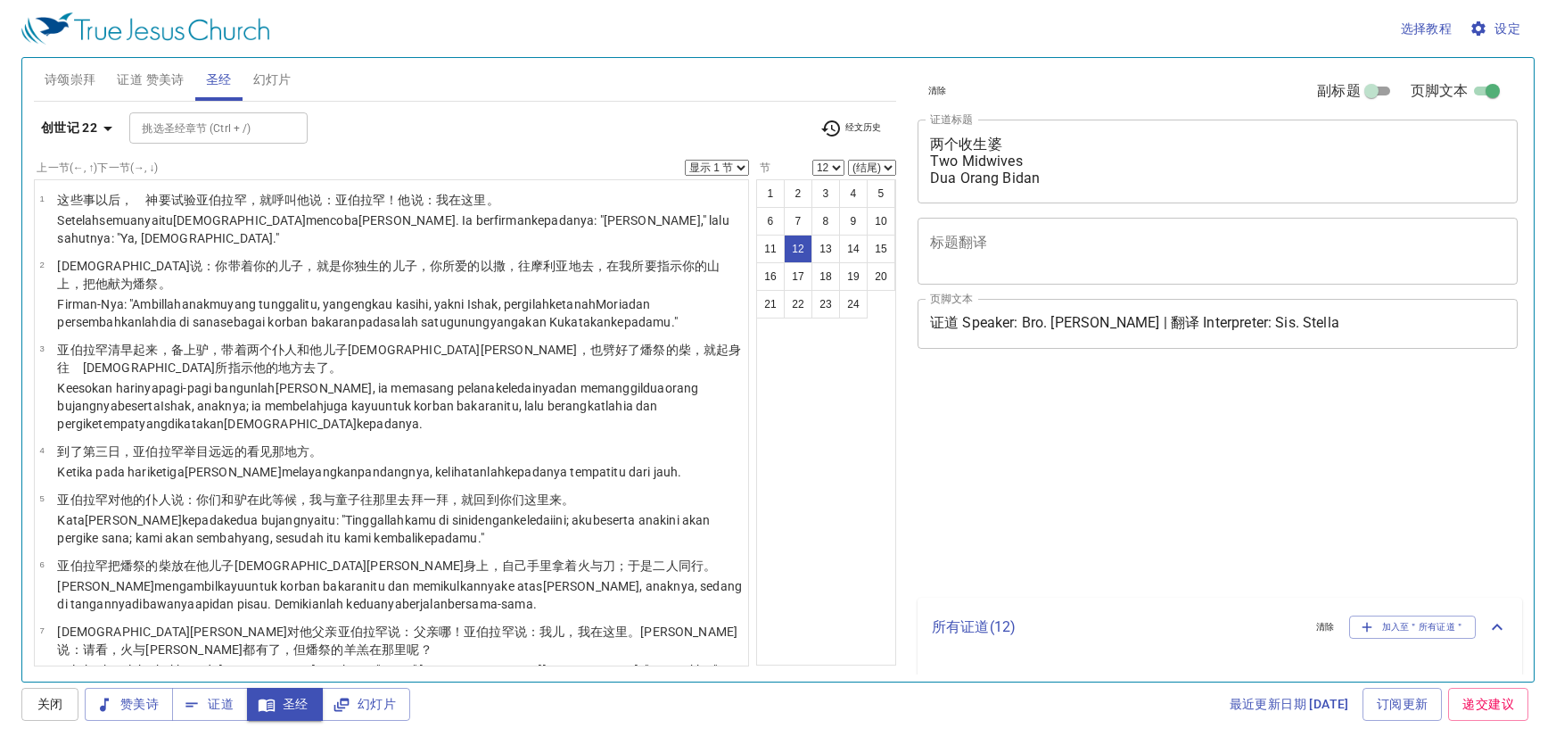
select select "12"
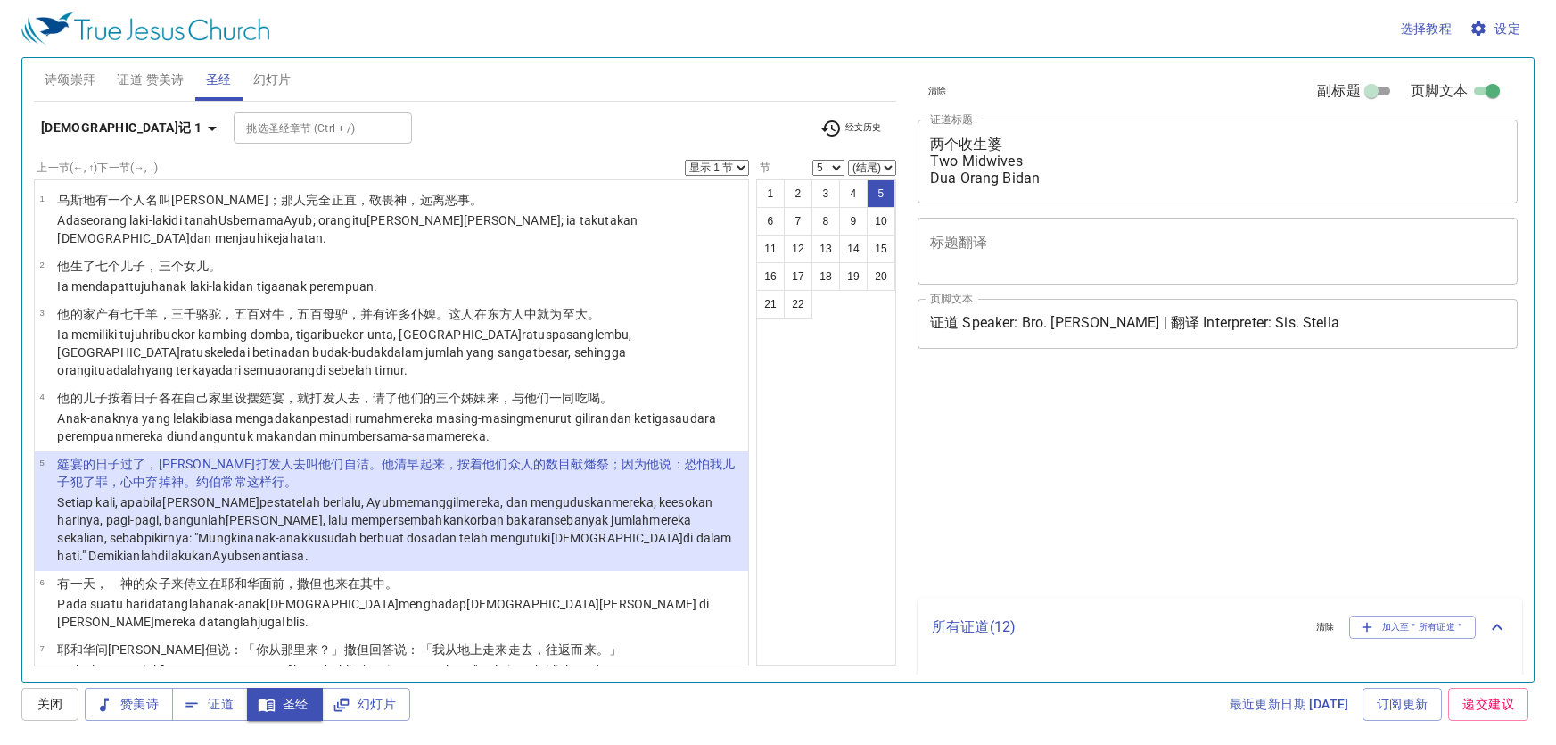
select select "5"
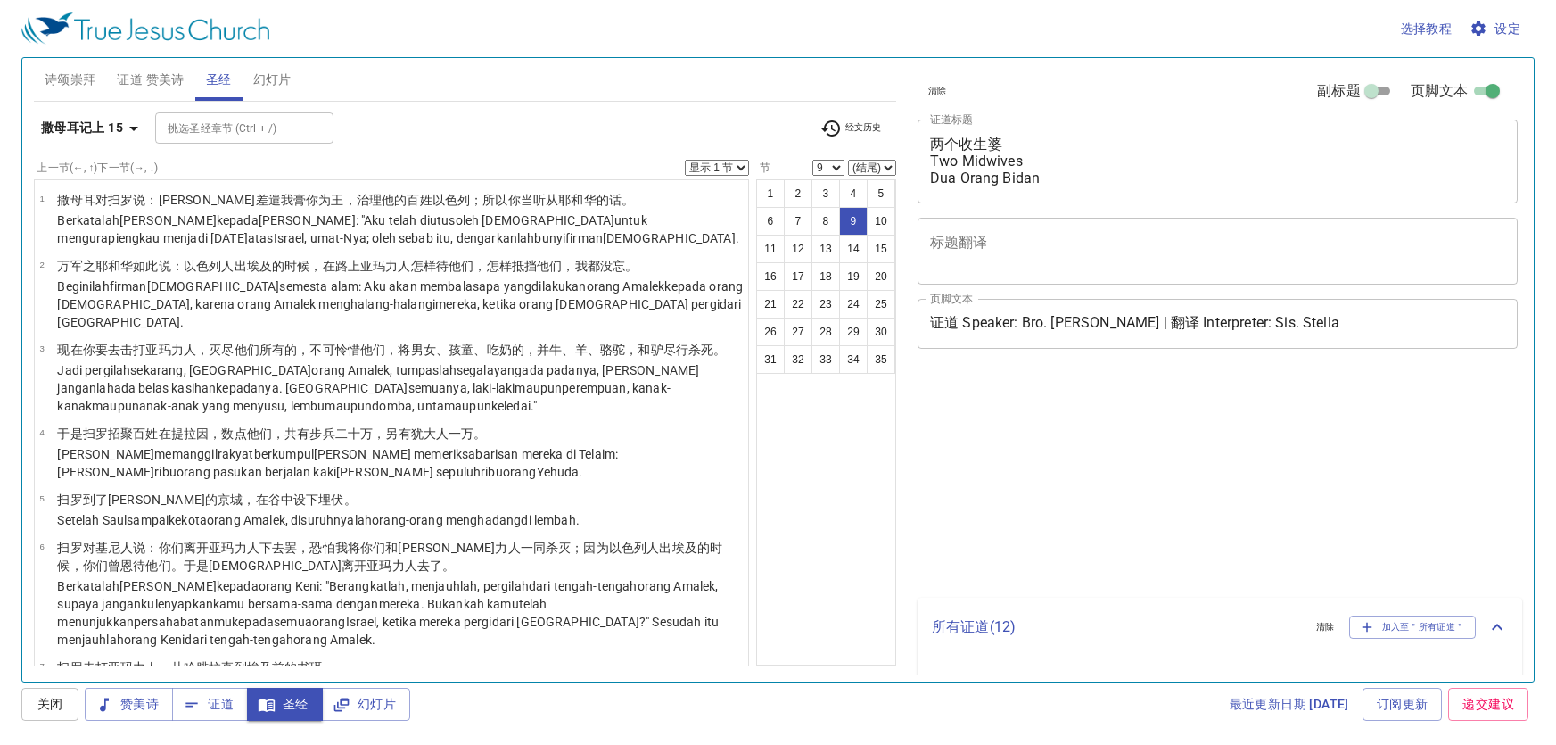
select select "9"
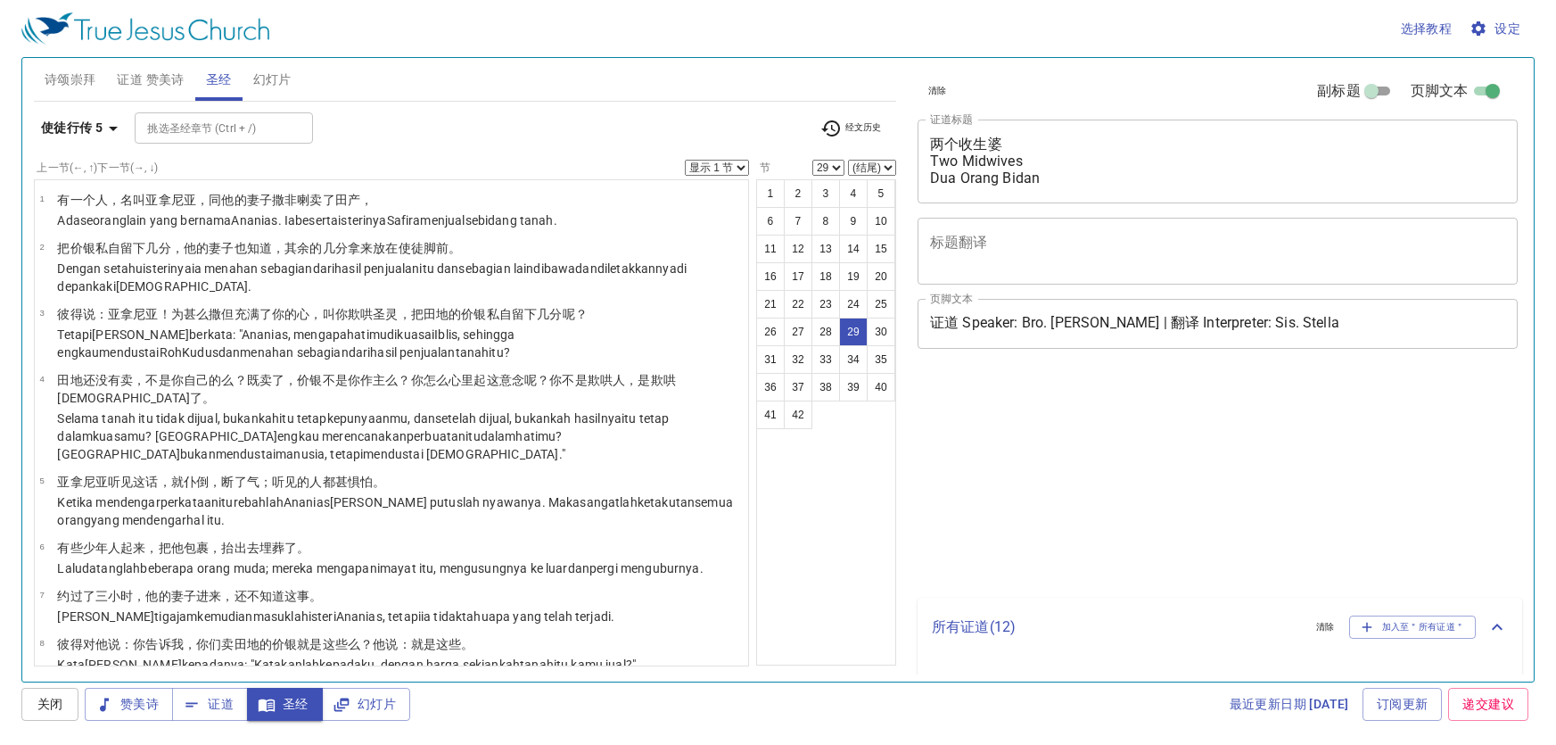
select select "29"
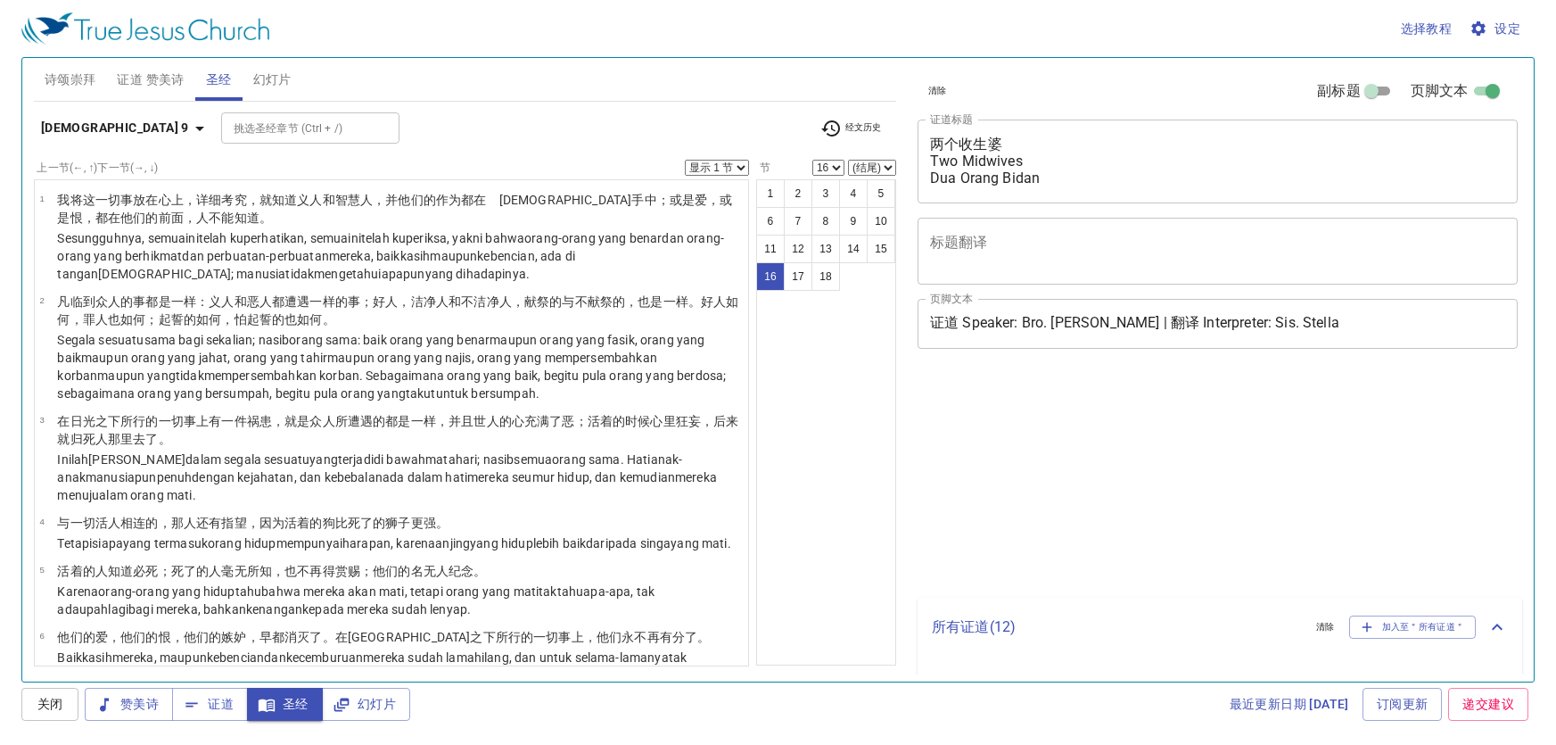
select select "16"
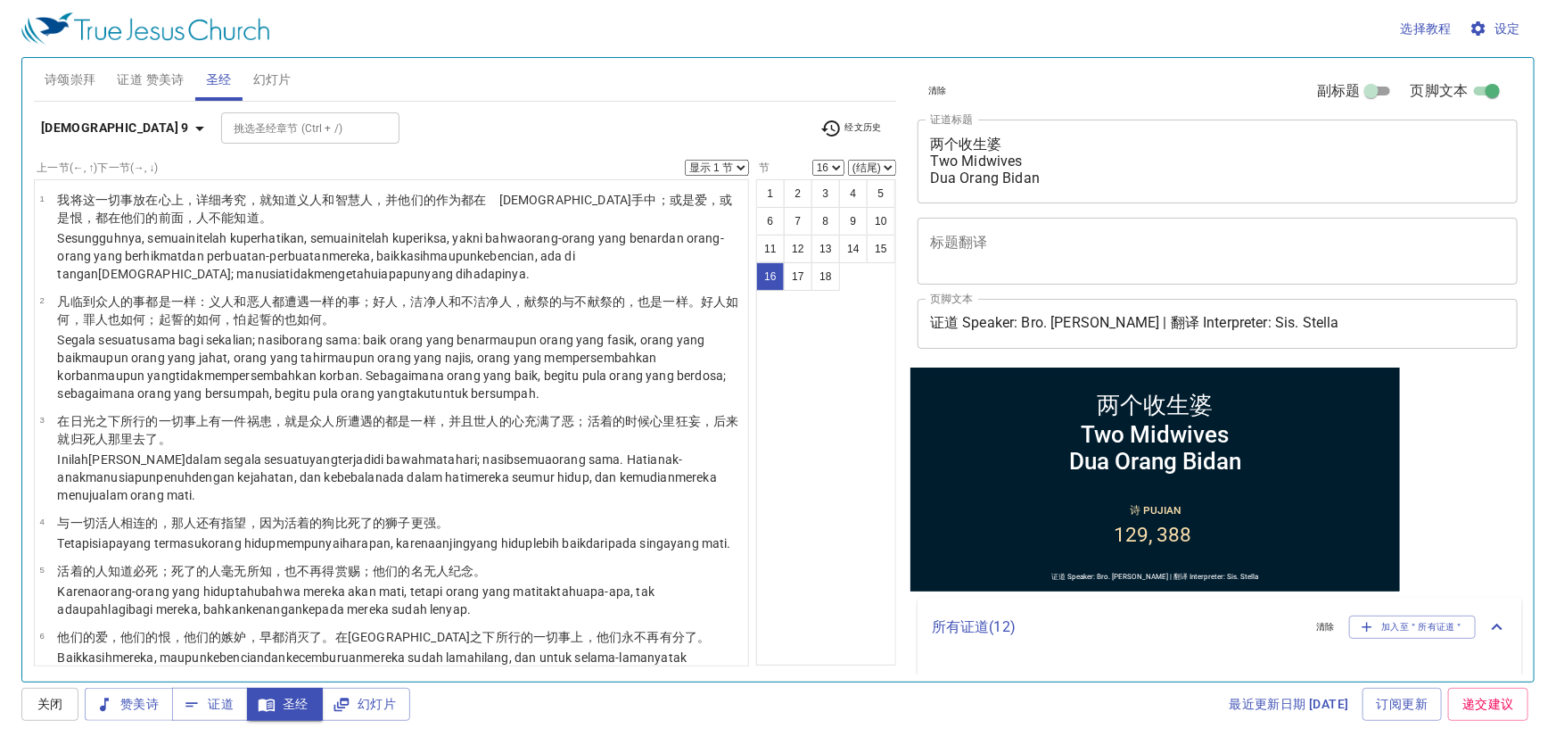
scroll to position [876, 0]
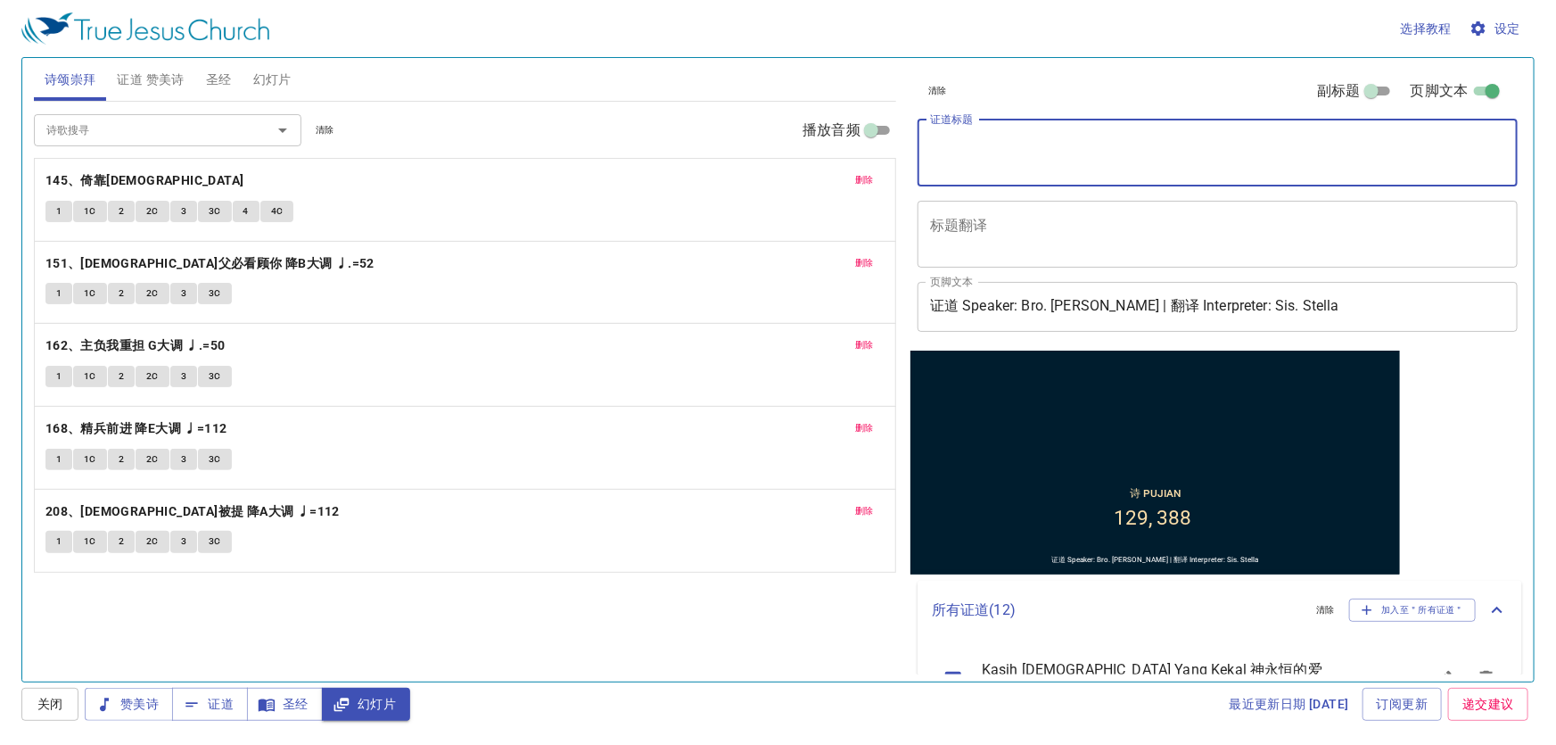
click at [1027, 300] on input "证道 Speaker: Bro. Yong Jian | 翻译 Interpreter: Sis. Stella" at bounding box center [1217, 307] width 600 height 50
click at [1082, 307] on input "证道 Speaker: Bro. Yong Jian | 翻译 Interpreter: Sis. Stella" at bounding box center [1217, 307] width 600 height 50
click at [1082, 306] on input "证道 Speaker: Bro. Yong Jian | 翻译 Interpreter: Sis. Stella" at bounding box center [1217, 307] width 600 height 50
click at [1123, 300] on input "证道 Speaker: Bro. Yong Jian | 翻译 Interpreter: Sis. Stella" at bounding box center [1217, 307] width 600 height 50
